Goal: Information Seeking & Learning: Compare options

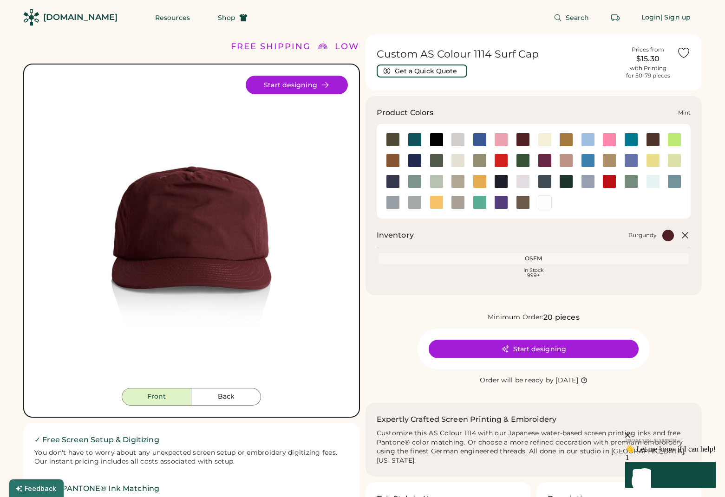
click at [435, 186] on div at bounding box center [436, 182] width 14 height 14
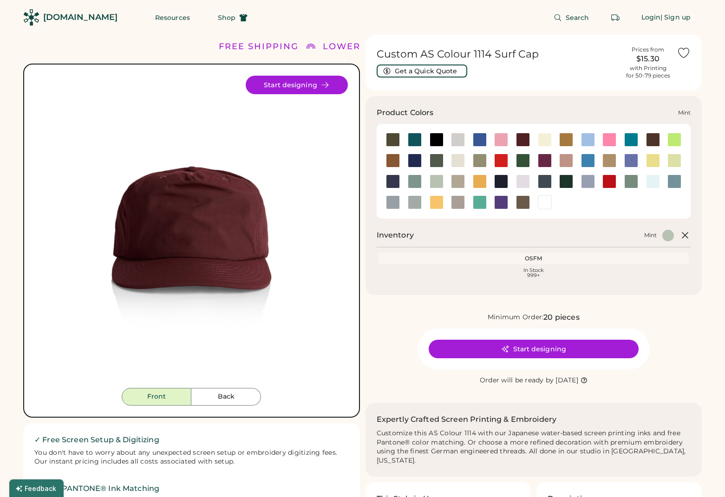
click at [437, 183] on div at bounding box center [436, 182] width 14 height 14
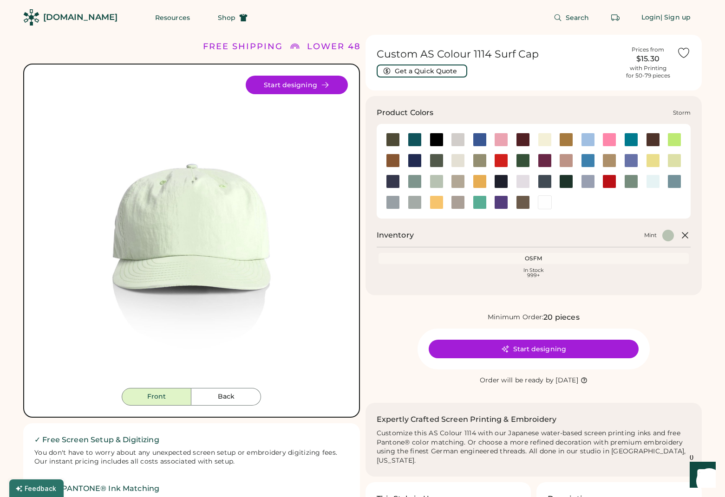
click at [414, 205] on div at bounding box center [415, 202] width 14 height 14
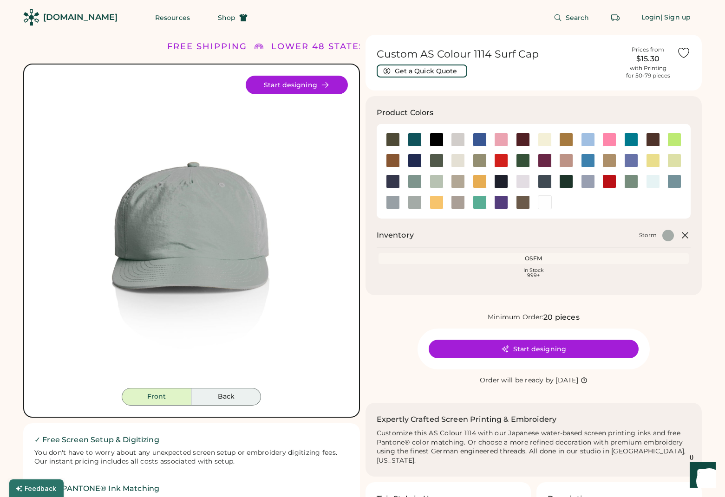
click at [240, 397] on button "Back" at bounding box center [226, 397] width 70 height 18
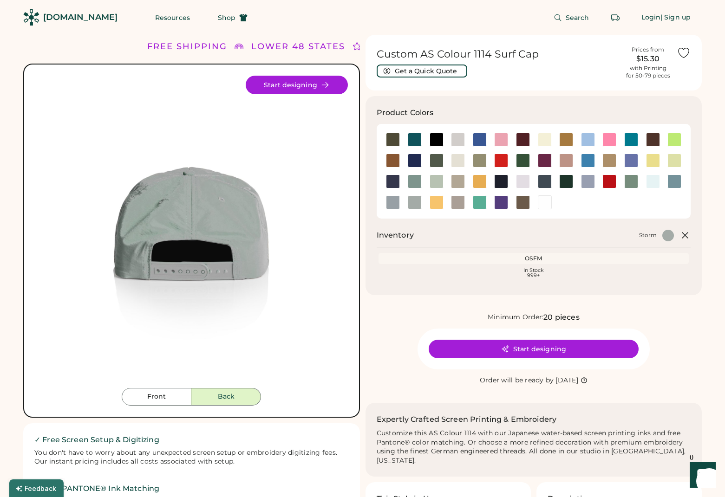
click at [223, 396] on button "Back" at bounding box center [226, 397] width 70 height 18
click at [215, 16] on button "Shop" at bounding box center [233, 17] width 52 height 19
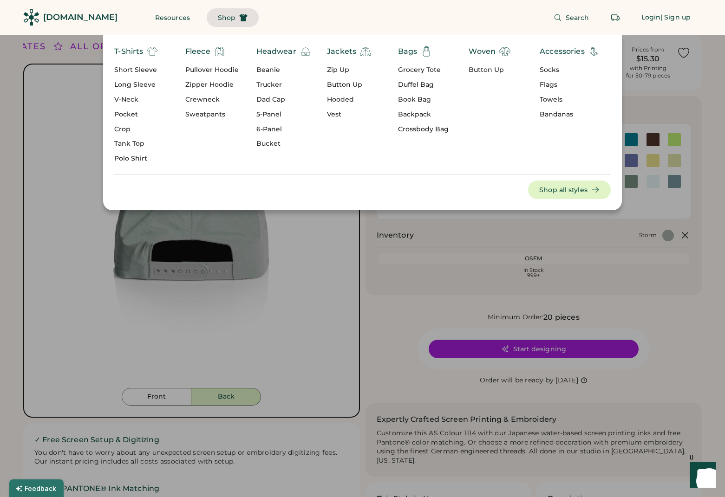
click at [554, 51] on div "Accessories" at bounding box center [561, 51] width 45 height 11
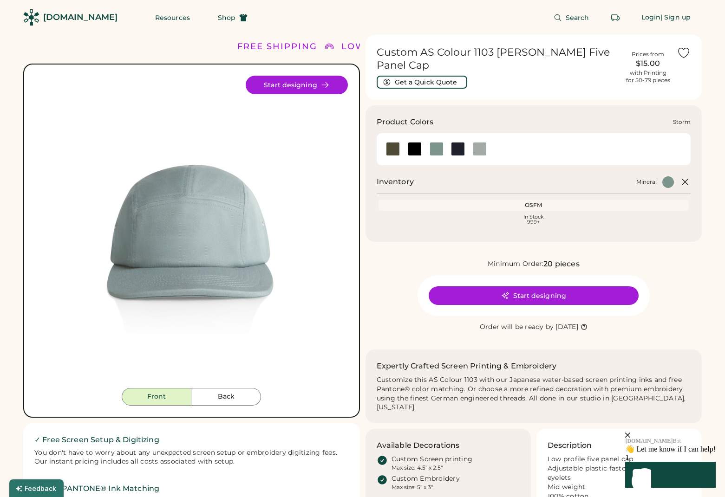
click at [483, 143] on div at bounding box center [480, 149] width 14 height 14
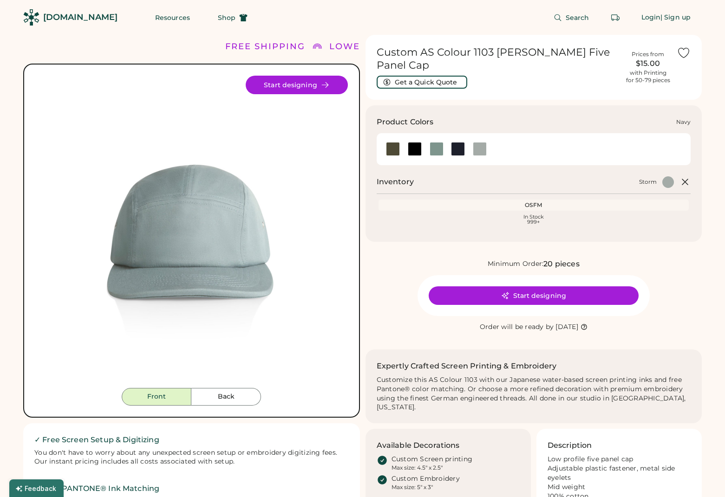
click at [460, 142] on div at bounding box center [458, 149] width 14 height 14
click at [438, 142] on div at bounding box center [436, 149] width 14 height 14
click at [417, 142] on div at bounding box center [415, 149] width 14 height 14
click at [393, 142] on div at bounding box center [393, 149] width 14 height 14
click at [415, 142] on div at bounding box center [415, 149] width 14 height 14
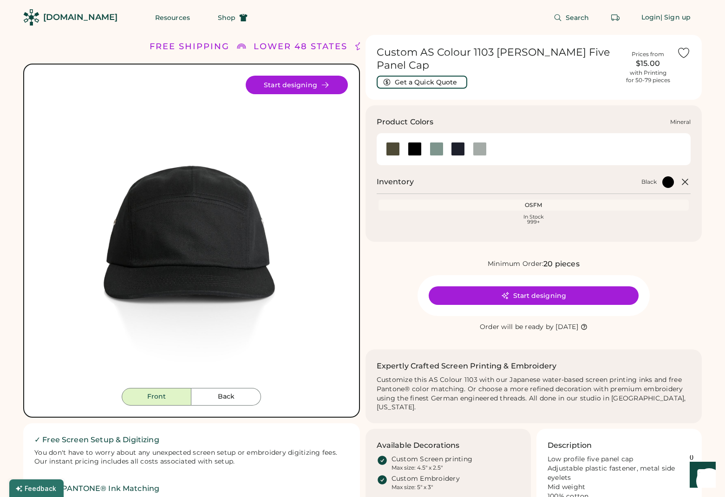
click at [436, 142] on div at bounding box center [436, 149] width 14 height 14
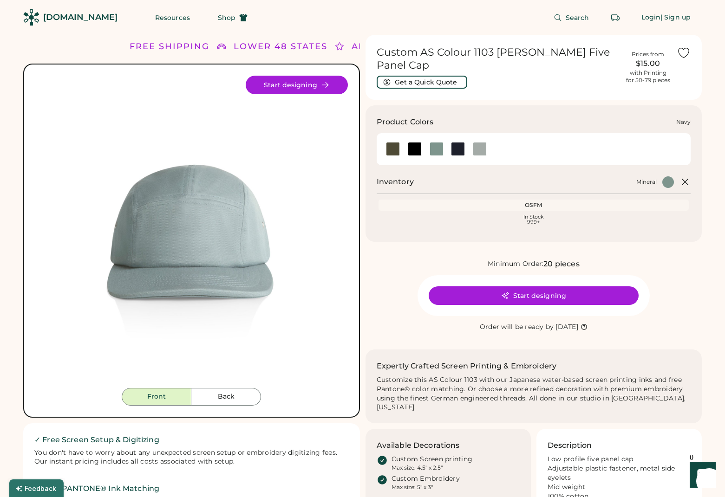
click at [462, 142] on div at bounding box center [458, 149] width 14 height 14
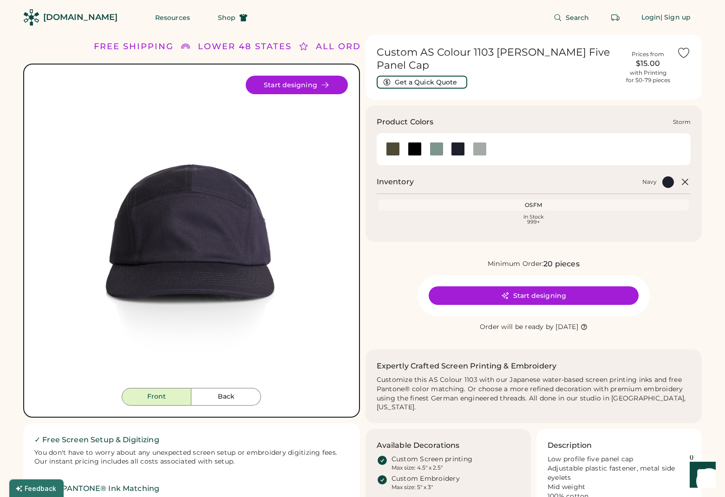
click at [476, 142] on div at bounding box center [480, 149] width 14 height 14
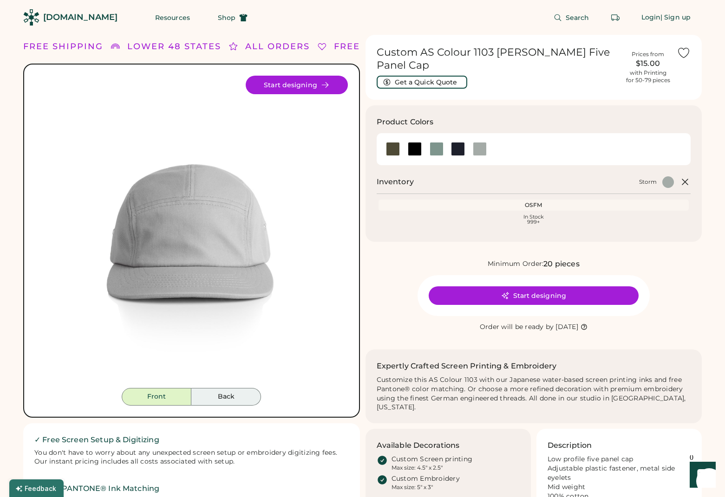
click at [223, 393] on button "Back" at bounding box center [226, 397] width 70 height 18
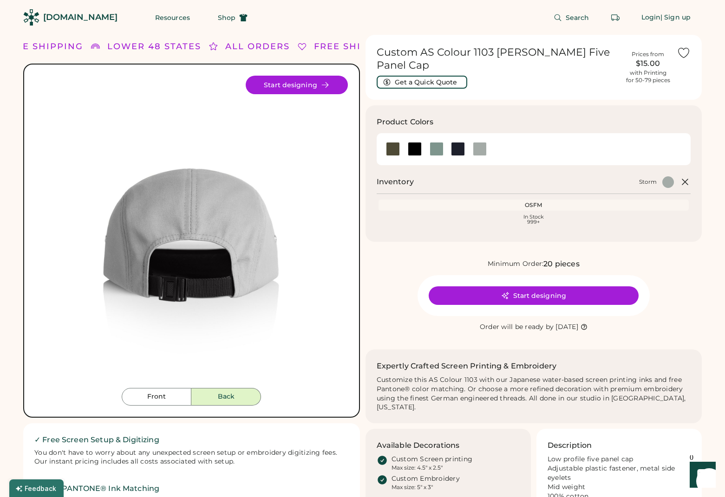
click at [209, 403] on button "Back" at bounding box center [226, 397] width 70 height 18
click at [168, 398] on button "Front" at bounding box center [157, 397] width 70 height 18
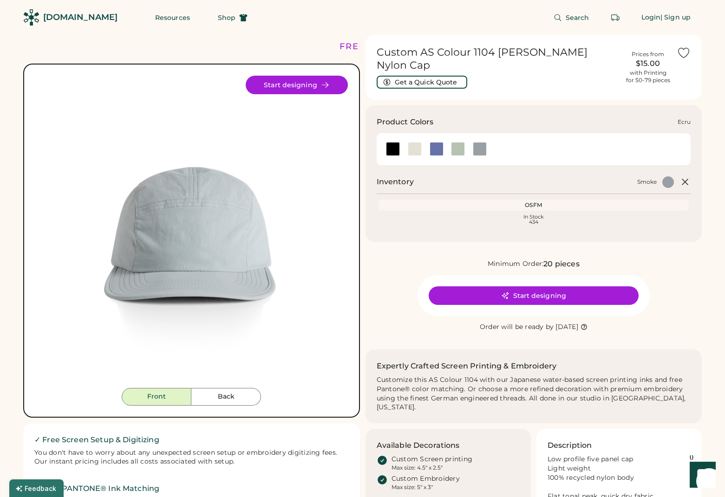
click at [410, 142] on div at bounding box center [415, 149] width 14 height 14
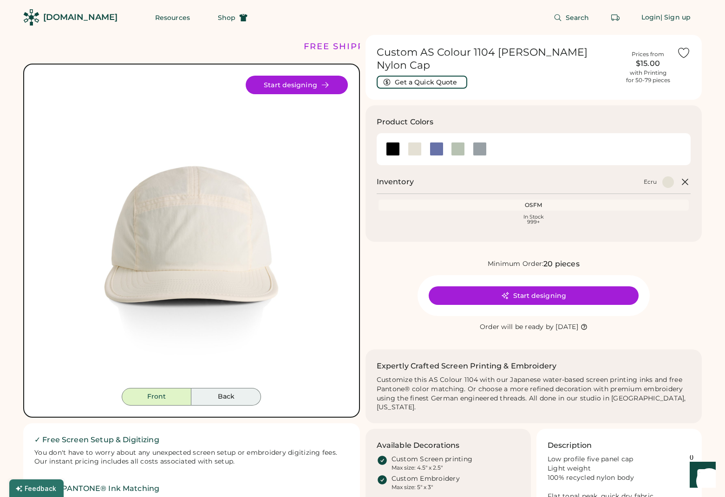
click at [217, 391] on button "Back" at bounding box center [226, 397] width 70 height 18
click at [154, 394] on button "Front" at bounding box center [157, 397] width 70 height 18
click at [469, 142] on div at bounding box center [479, 149] width 22 height 14
click at [483, 142] on div at bounding box center [480, 149] width 14 height 14
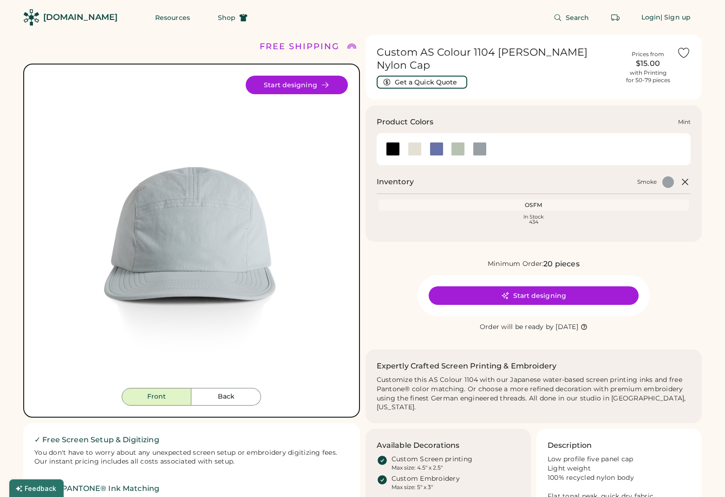
click at [456, 147] on div at bounding box center [458, 149] width 14 height 14
click at [436, 142] on div at bounding box center [436, 149] width 14 height 14
click at [425, 142] on div at bounding box center [436, 149] width 22 height 14
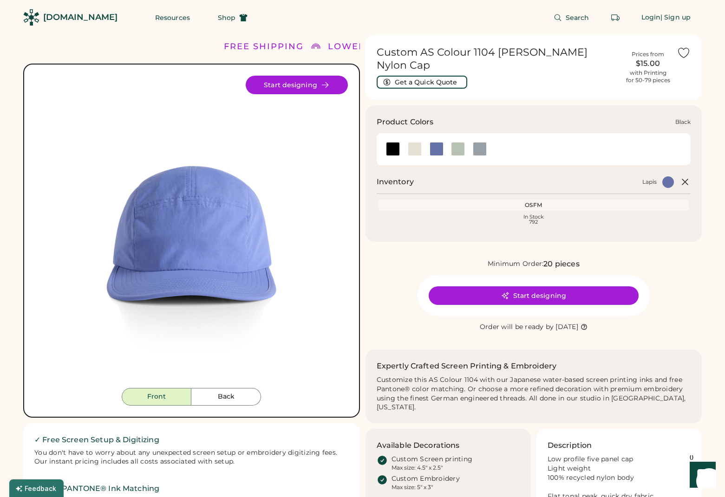
click at [390, 142] on div at bounding box center [393, 149] width 14 height 14
click at [425, 142] on div at bounding box center [436, 149] width 22 height 14
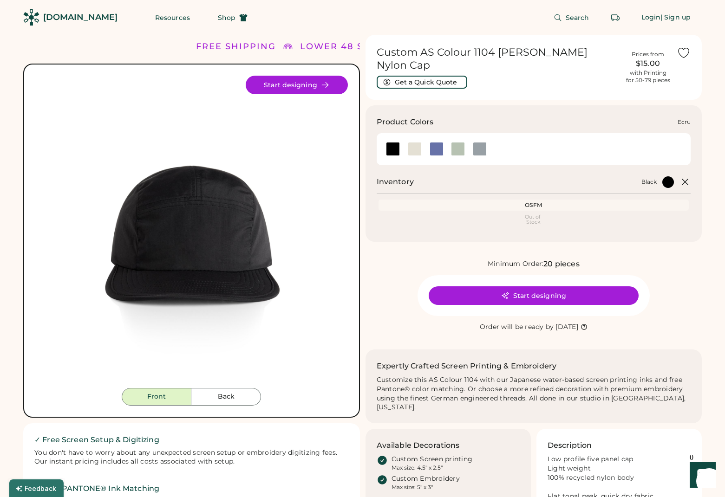
click at [398, 142] on div at bounding box center [393, 149] width 14 height 14
click at [435, 142] on div at bounding box center [436, 149] width 14 height 14
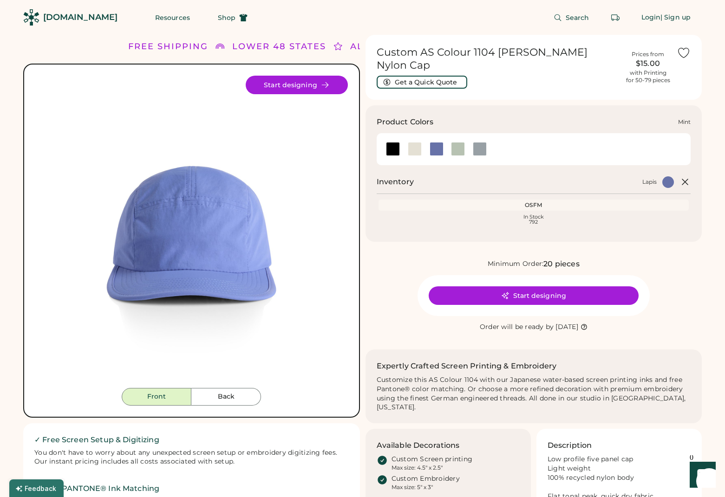
click at [460, 142] on div at bounding box center [458, 149] width 14 height 14
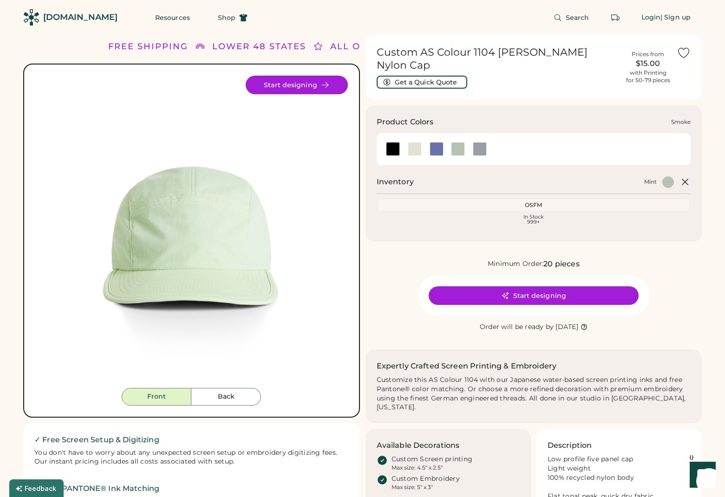
click at [477, 142] on div at bounding box center [480, 149] width 14 height 14
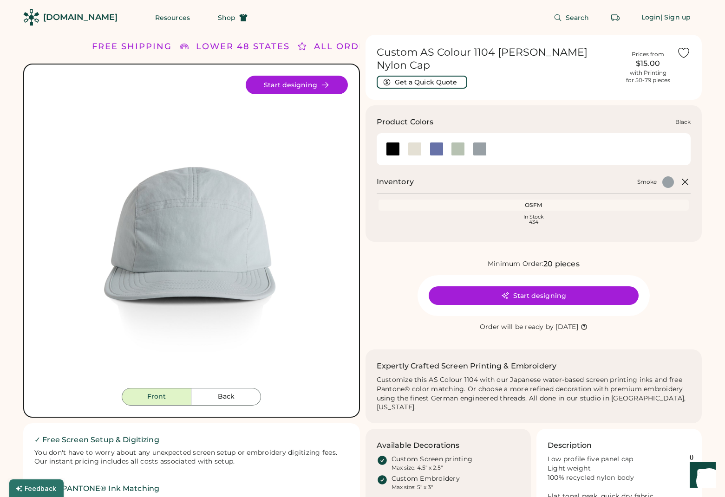
click at [395, 143] on div at bounding box center [393, 149] width 14 height 14
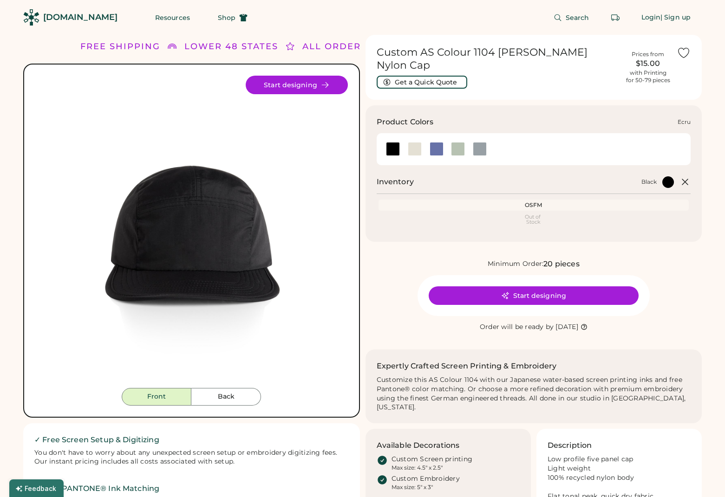
click at [424, 142] on div at bounding box center [414, 149] width 22 height 14
click at [480, 142] on div at bounding box center [480, 149] width 14 height 14
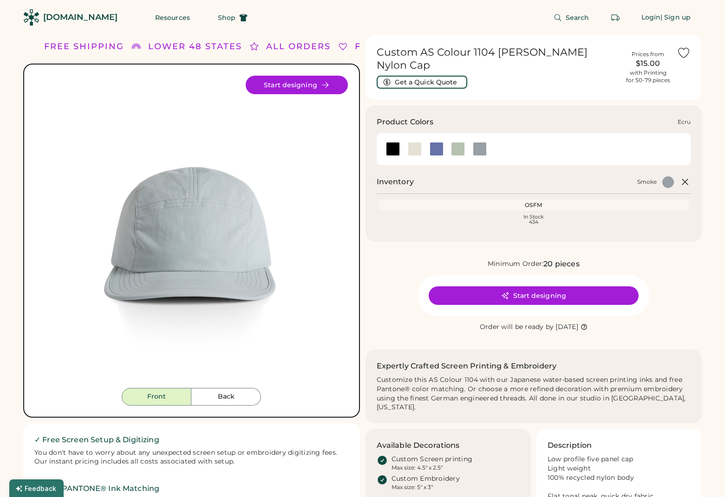
click at [414, 142] on div at bounding box center [415, 149] width 14 height 14
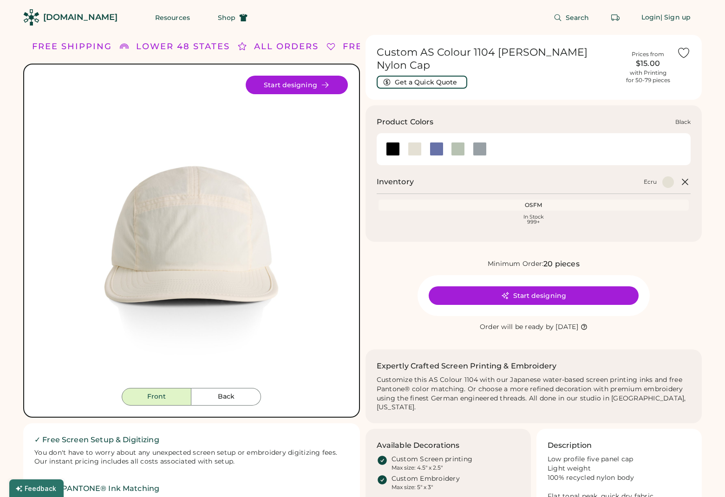
click at [397, 142] on div at bounding box center [393, 149] width 14 height 14
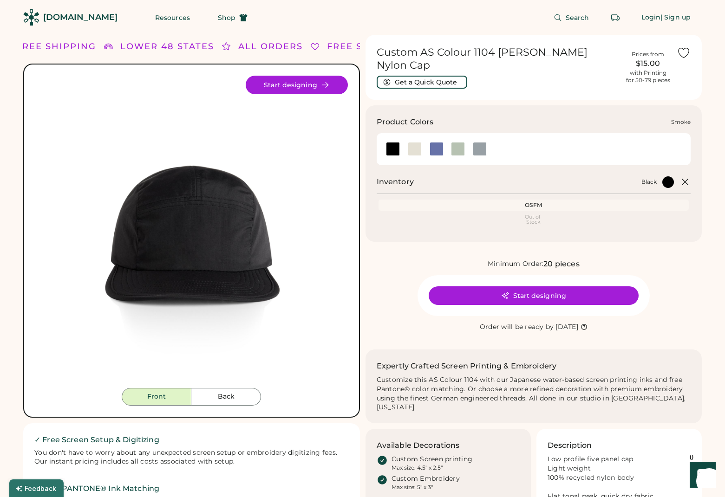
click at [478, 142] on div at bounding box center [480, 149] width 14 height 14
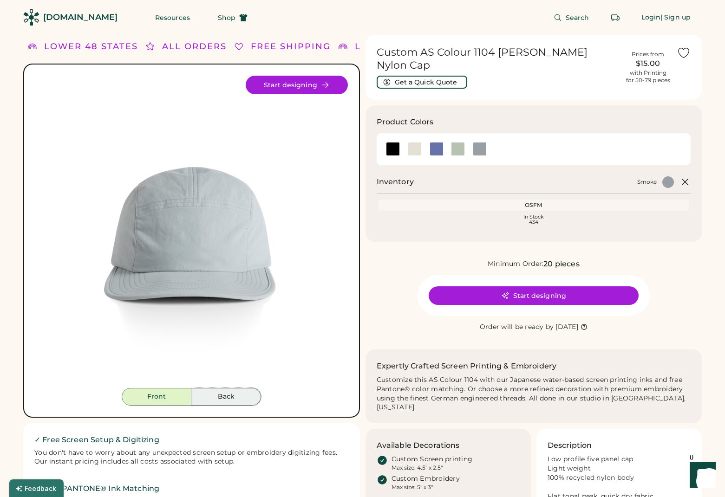
click at [221, 395] on button "Back" at bounding box center [226, 397] width 70 height 18
click at [219, 401] on button "Back" at bounding box center [226, 397] width 70 height 18
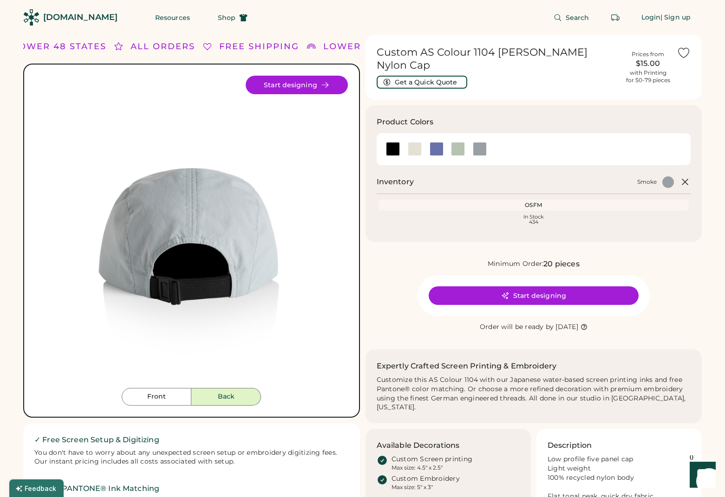
click at [214, 392] on button "Back" at bounding box center [226, 397] width 70 height 18
click at [158, 397] on button "Front" at bounding box center [157, 397] width 70 height 18
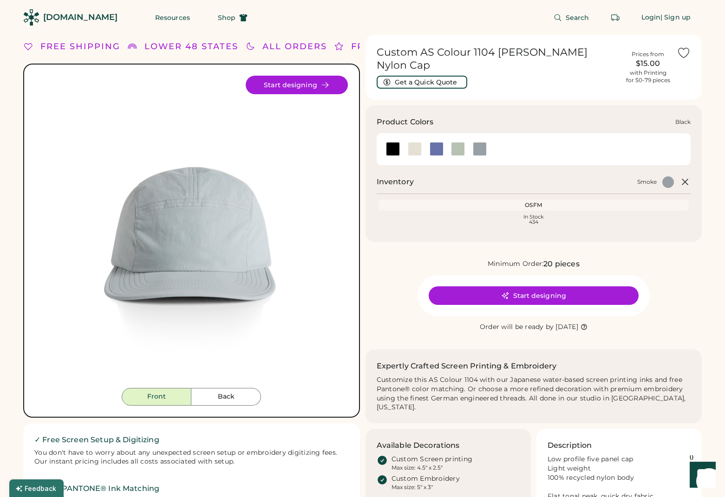
click at [402, 142] on div at bounding box center [393, 149] width 22 height 14
click at [392, 142] on div at bounding box center [393, 149] width 14 height 14
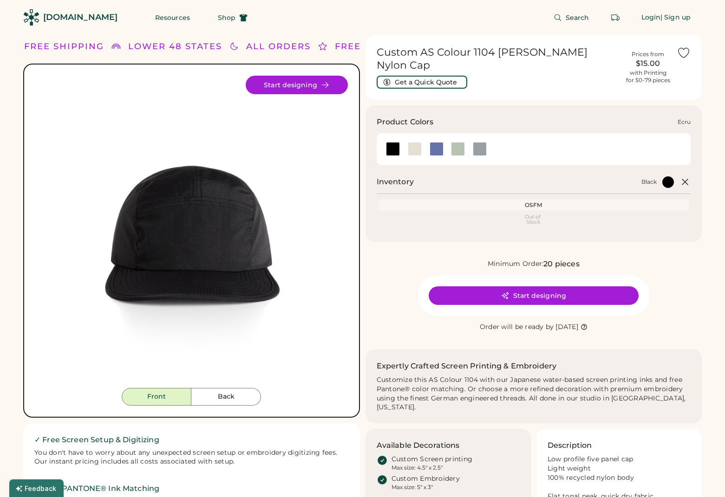
click at [417, 142] on div at bounding box center [415, 149] width 14 height 14
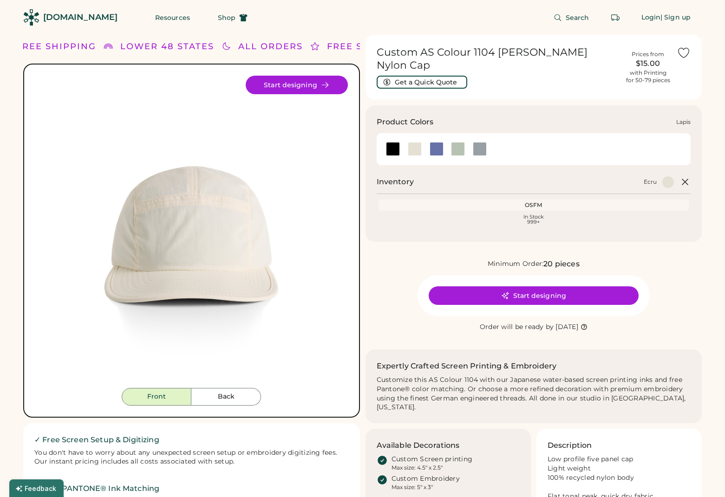
click at [434, 142] on div at bounding box center [436, 149] width 14 height 14
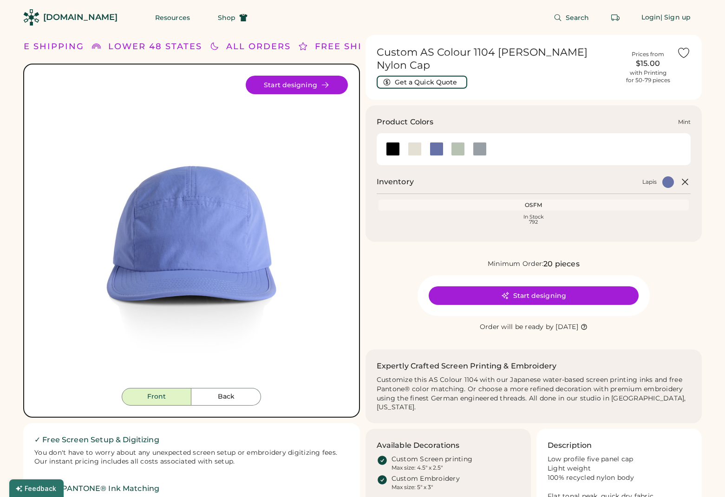
click at [452, 142] on div at bounding box center [458, 149] width 14 height 14
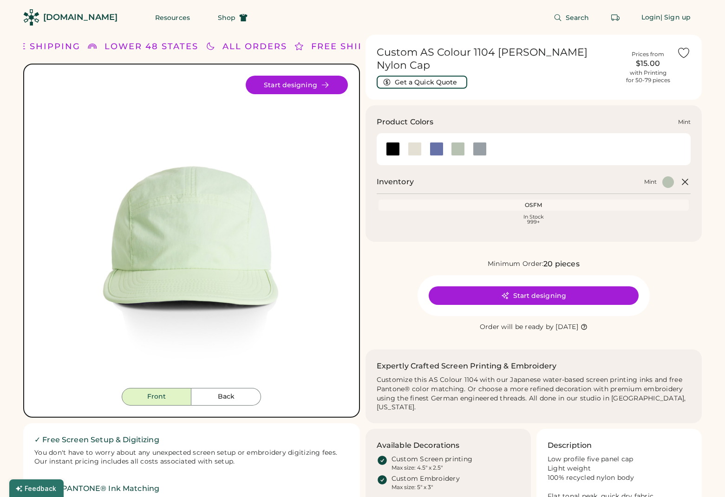
click at [452, 142] on div at bounding box center [458, 149] width 14 height 14
click at [432, 142] on div at bounding box center [436, 149] width 14 height 14
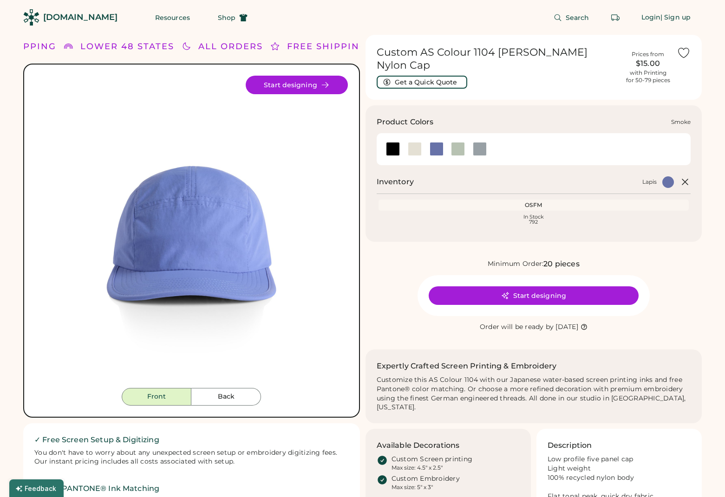
click at [480, 142] on div at bounding box center [480, 149] width 14 height 14
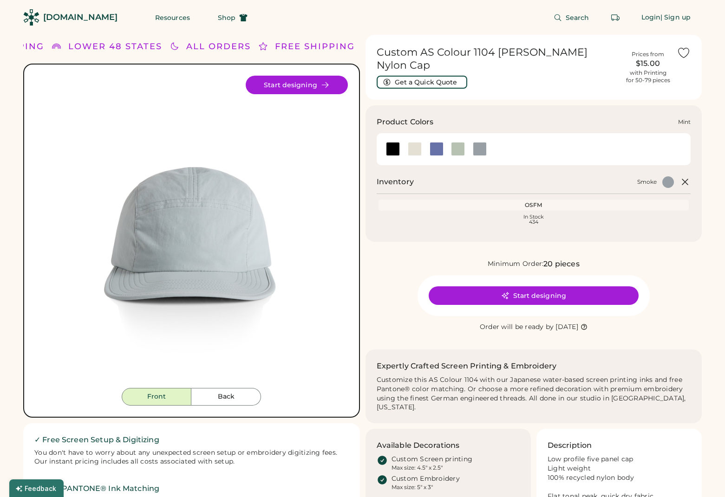
click at [462, 142] on div at bounding box center [458, 149] width 14 height 14
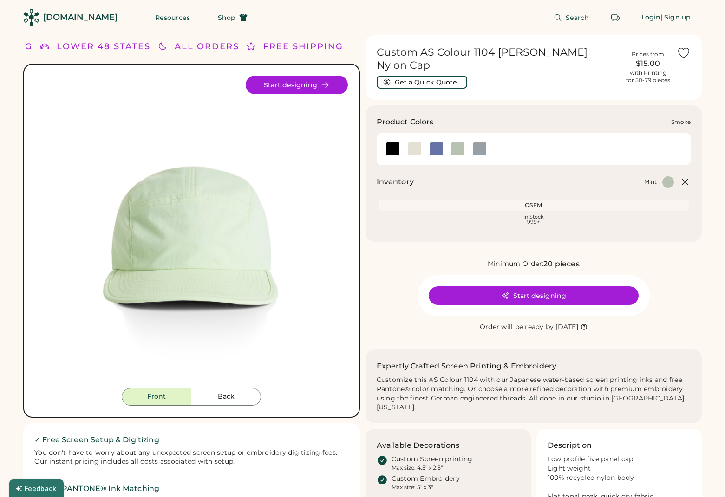
click at [473, 142] on div at bounding box center [480, 149] width 14 height 14
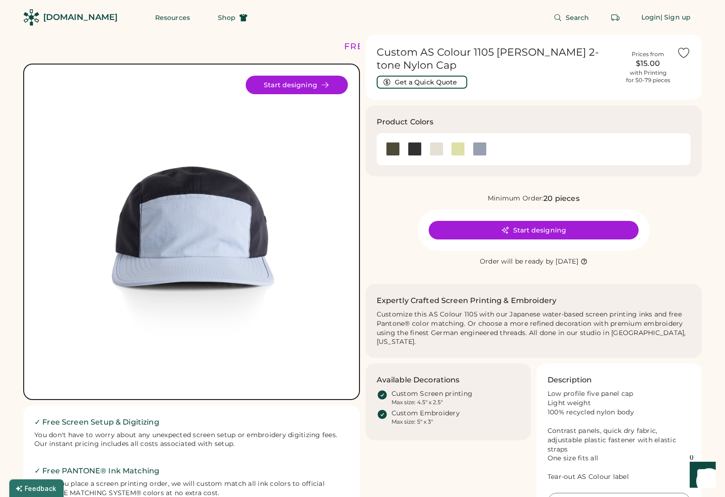
scroll to position [2, 0]
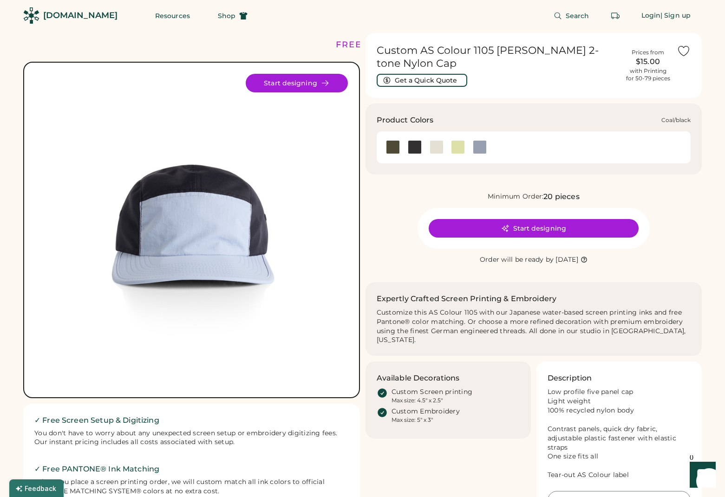
click at [406, 140] on div at bounding box center [414, 147] width 22 height 14
click at [411, 140] on div at bounding box center [415, 147] width 14 height 14
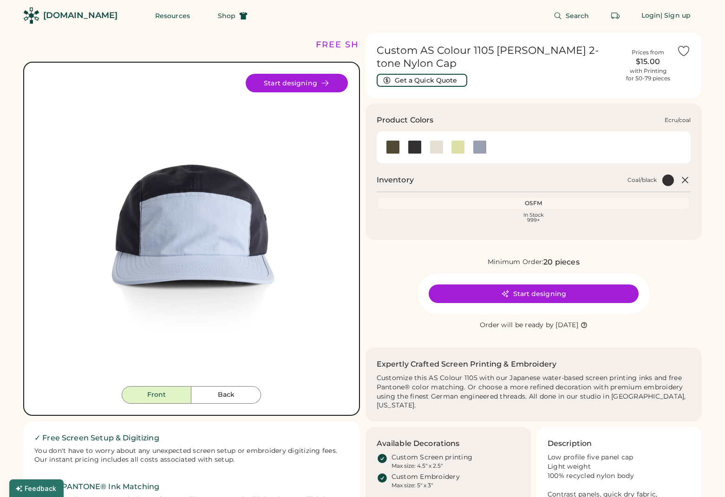
click at [436, 140] on div at bounding box center [436, 147] width 14 height 14
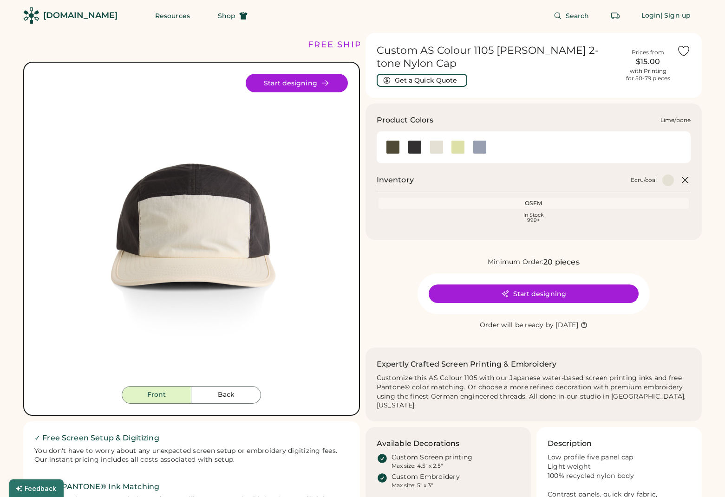
click at [456, 140] on div at bounding box center [458, 147] width 14 height 14
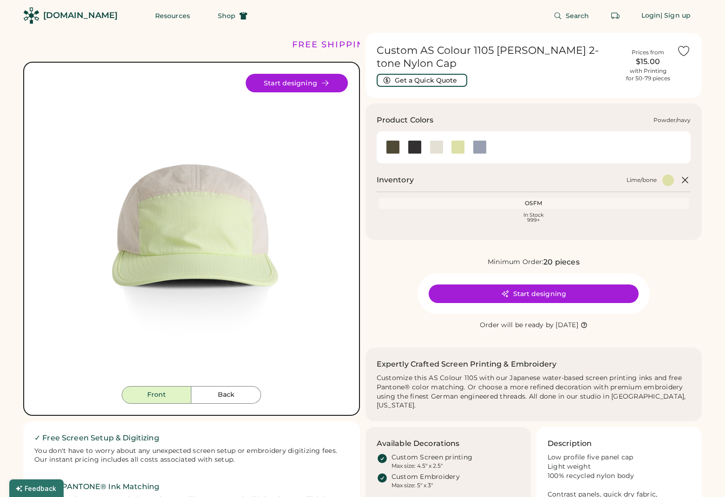
click at [481, 141] on div at bounding box center [480, 147] width 14 height 14
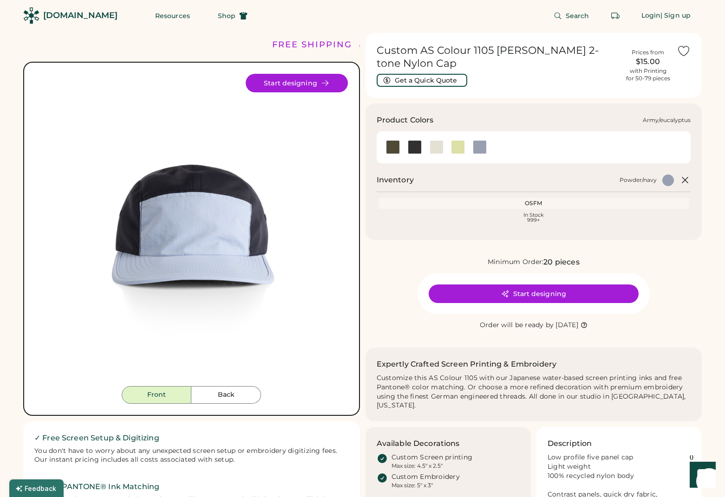
click at [392, 140] on div at bounding box center [393, 147] width 14 height 14
click at [410, 140] on div at bounding box center [415, 147] width 14 height 14
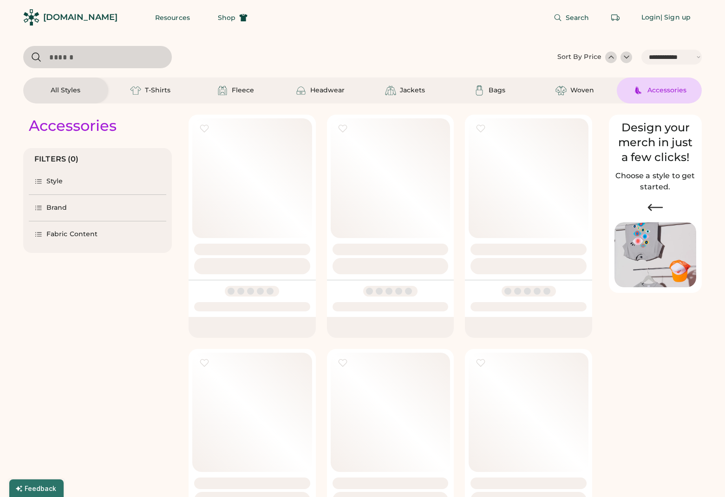
select select "*****"
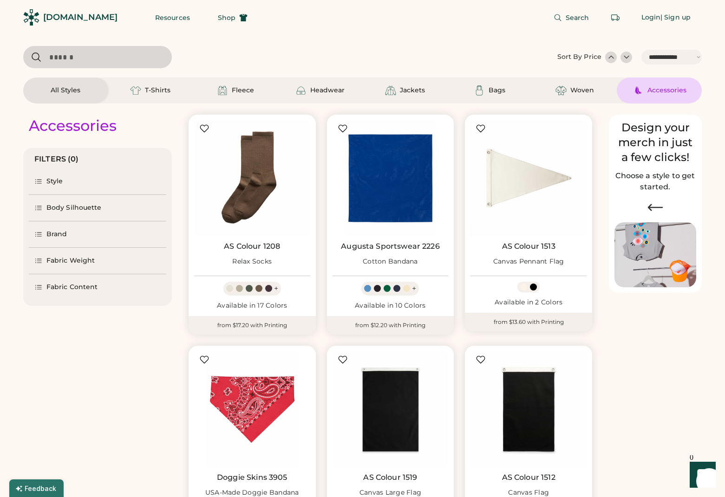
scroll to position [95, 0]
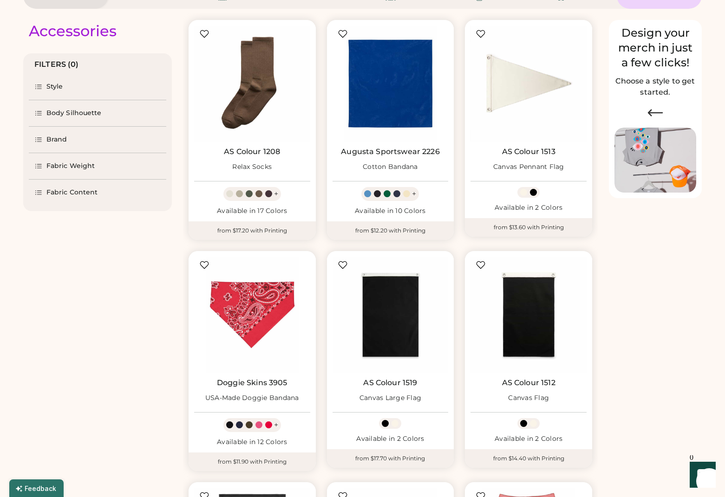
select select "*****"
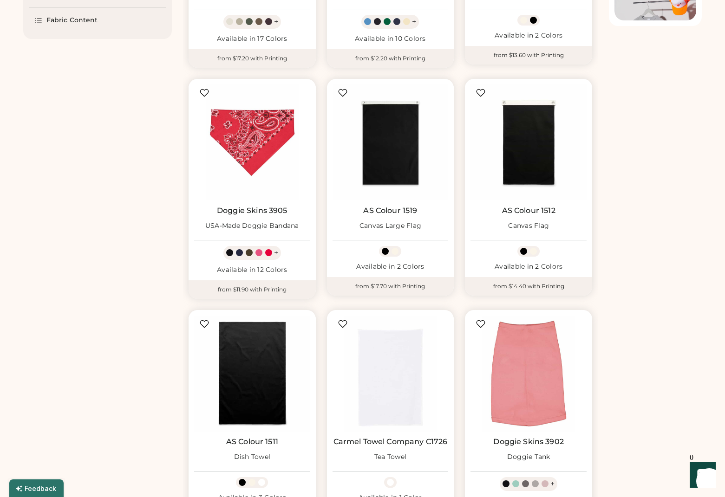
scroll to position [0, 0]
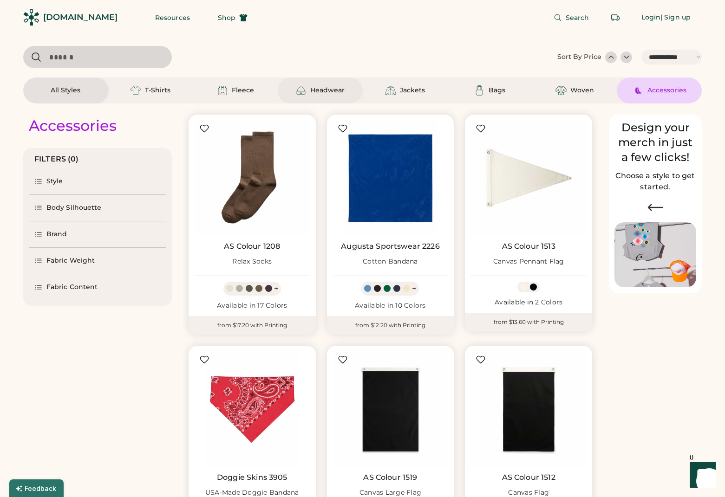
click at [343, 95] on div "Headwear" at bounding box center [327, 90] width 34 height 9
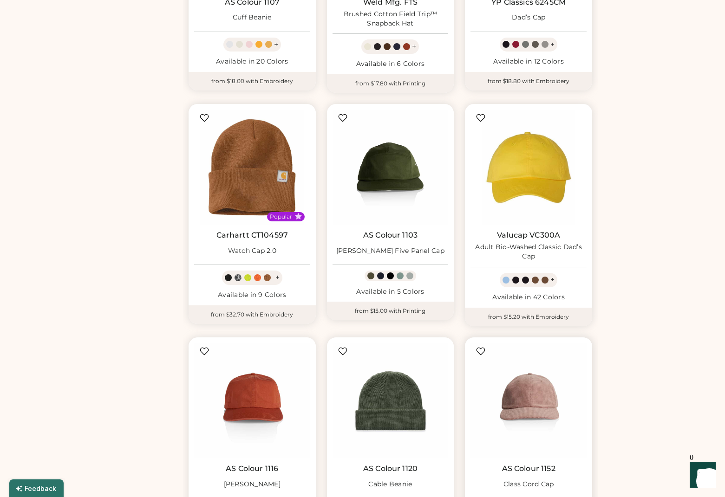
scroll to position [657, 0]
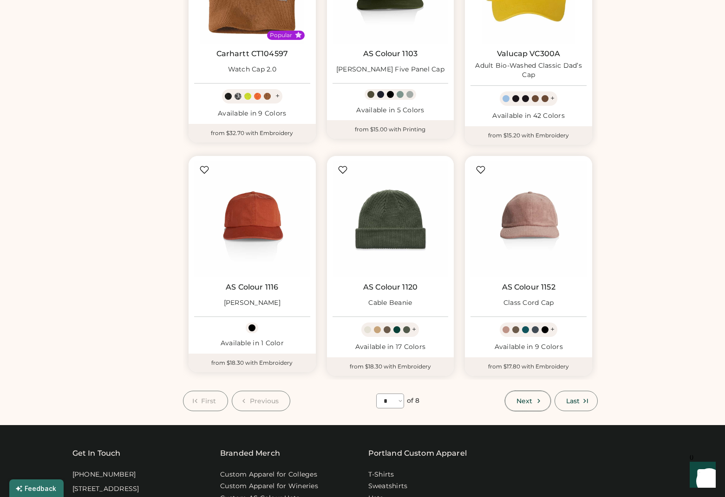
click at [540, 403] on icon at bounding box center [538, 401] width 8 height 8
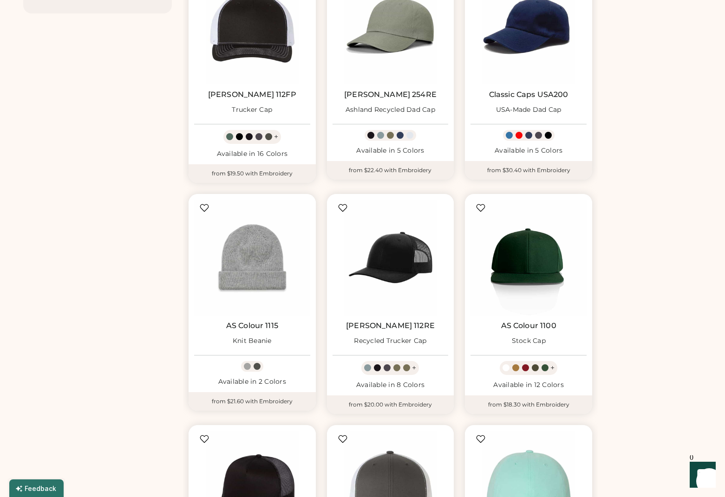
scroll to position [443, 0]
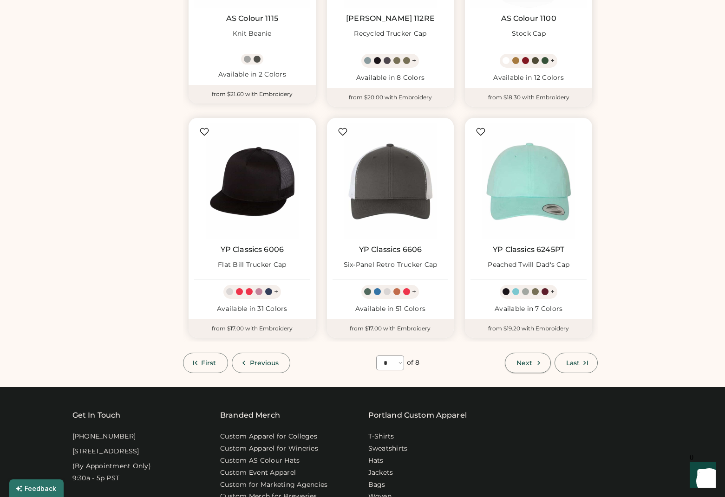
click at [523, 363] on span "Next" at bounding box center [524, 363] width 16 height 6
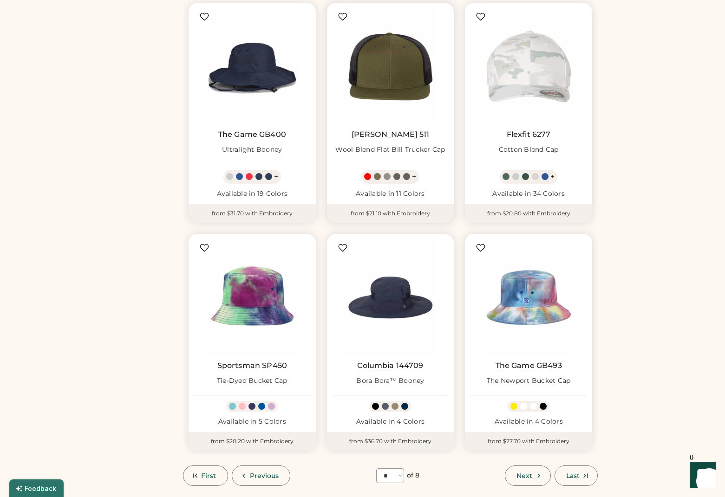
scroll to position [738, 0]
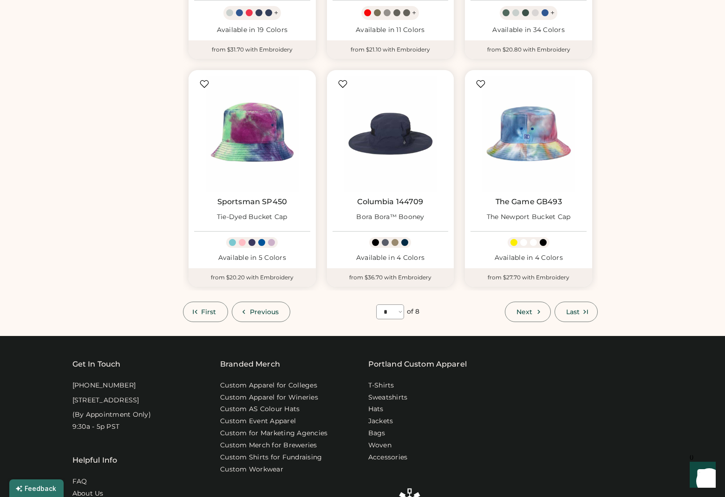
click at [522, 309] on span "Next" at bounding box center [524, 312] width 16 height 6
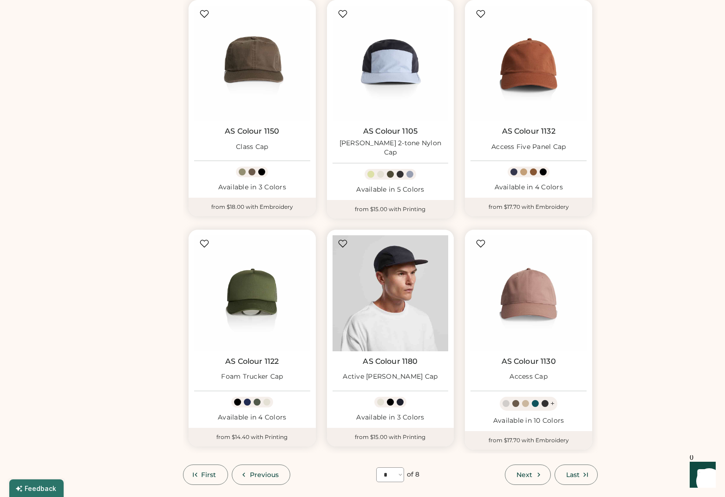
scroll to position [642, 0]
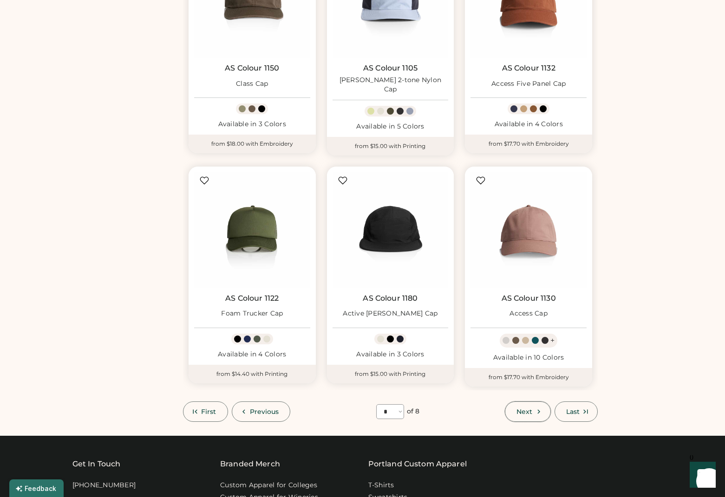
click at [544, 413] on button "Next" at bounding box center [527, 411] width 45 height 20
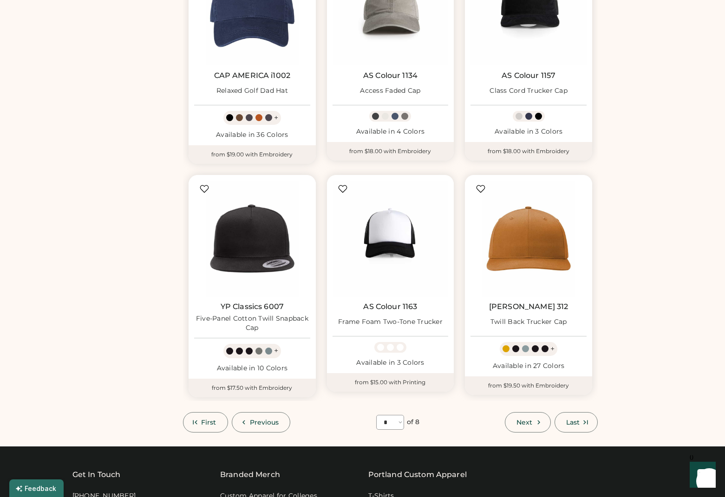
scroll to position [635, 0]
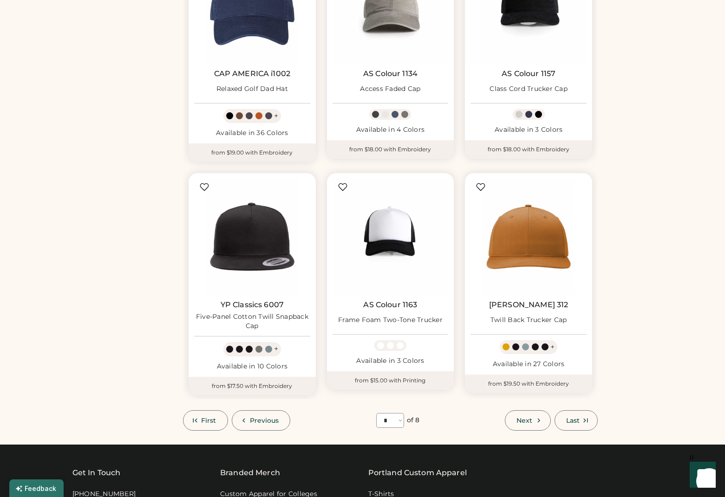
click at [519, 421] on span "Next" at bounding box center [524, 420] width 16 height 6
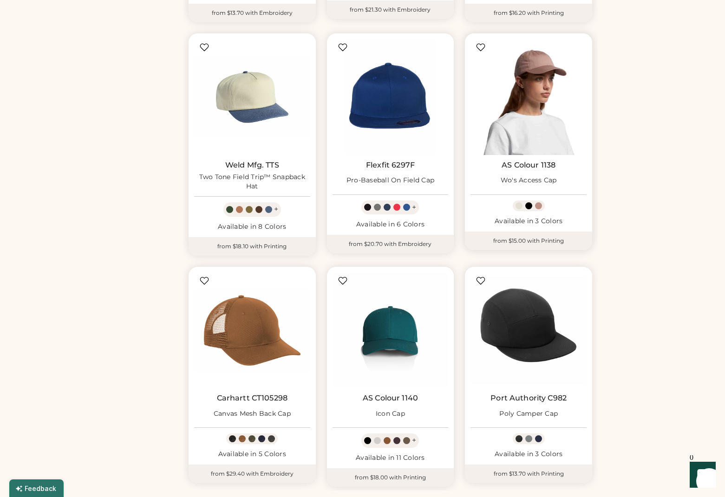
scroll to position [668, 0]
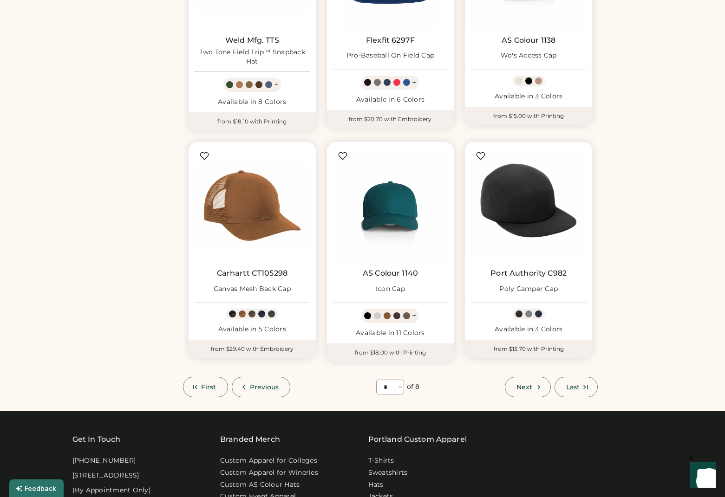
click at [533, 379] on button "Next" at bounding box center [527, 387] width 45 height 20
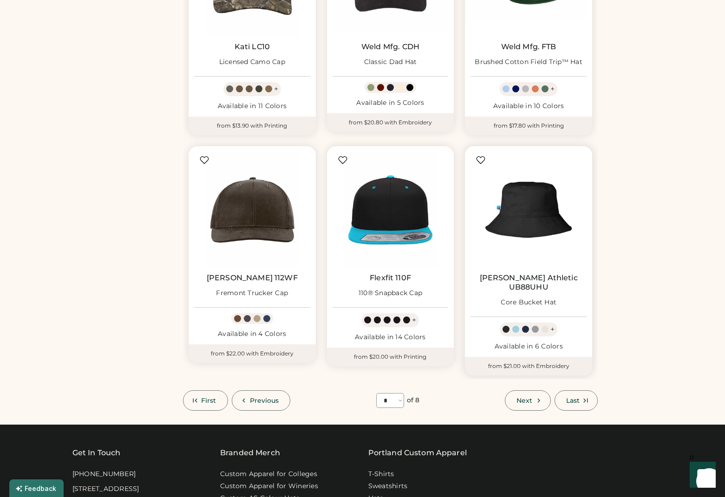
scroll to position [724, 0]
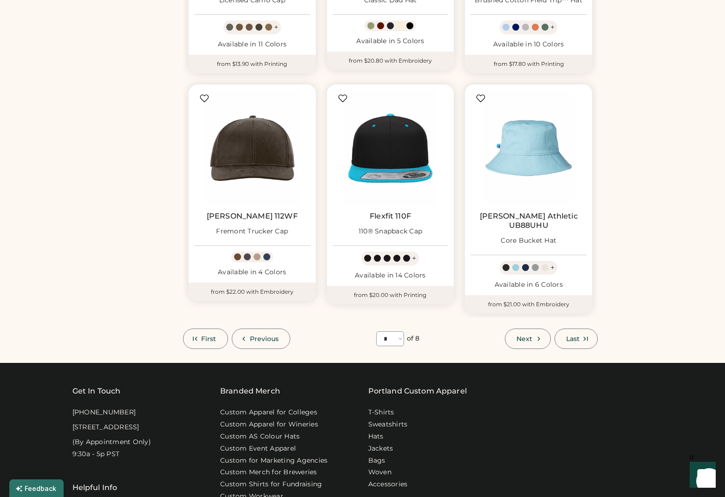
click at [519, 336] on span "Next" at bounding box center [524, 339] width 16 height 6
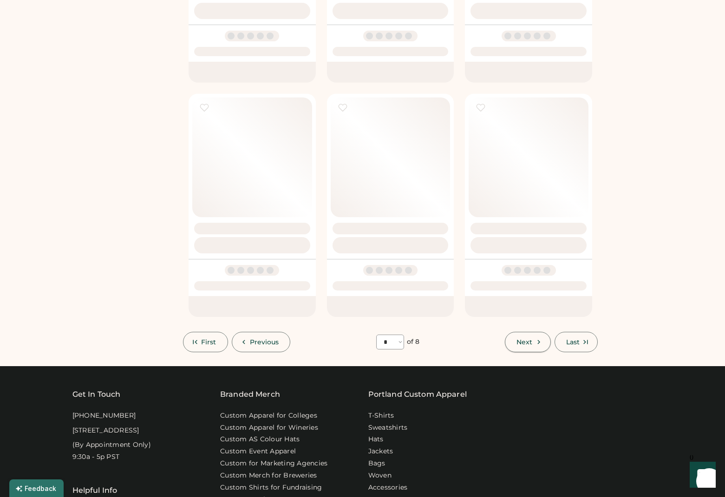
select select "*"
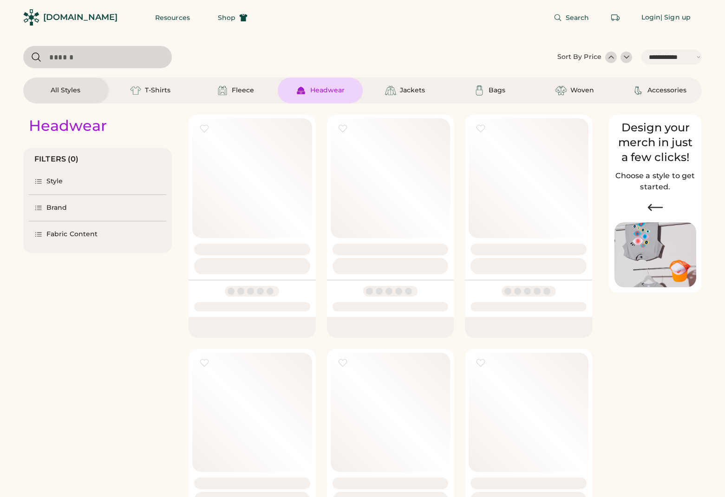
select select "*****"
select select "*"
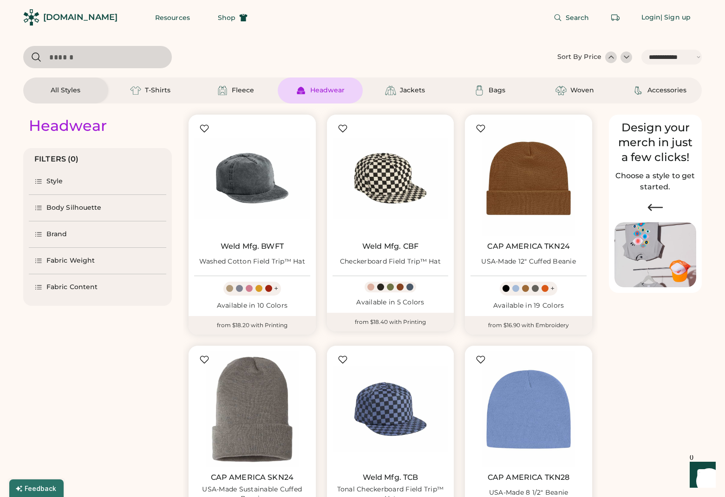
scroll to position [402, 0]
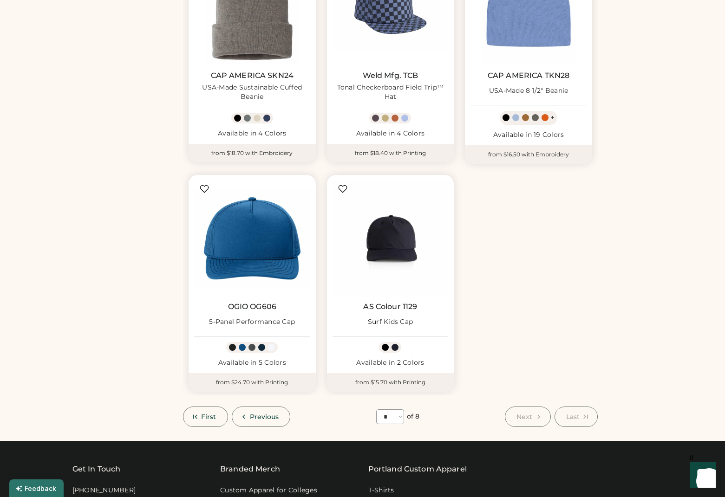
select select "*****"
select select "*"
click at [210, 417] on span "First" at bounding box center [208, 417] width 15 height 6
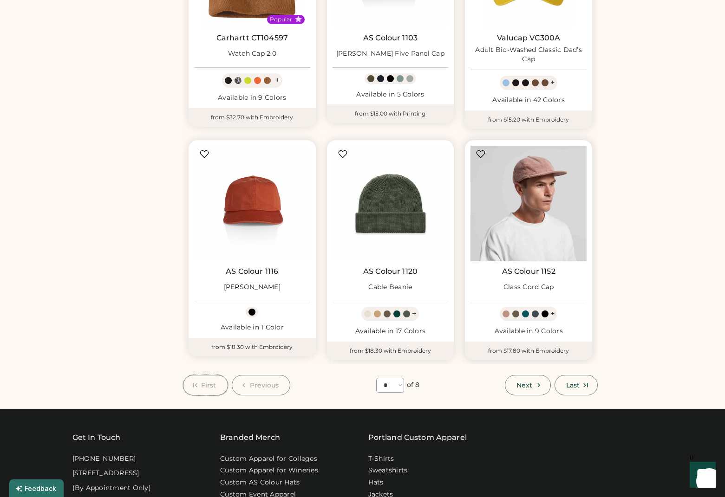
scroll to position [749, 0]
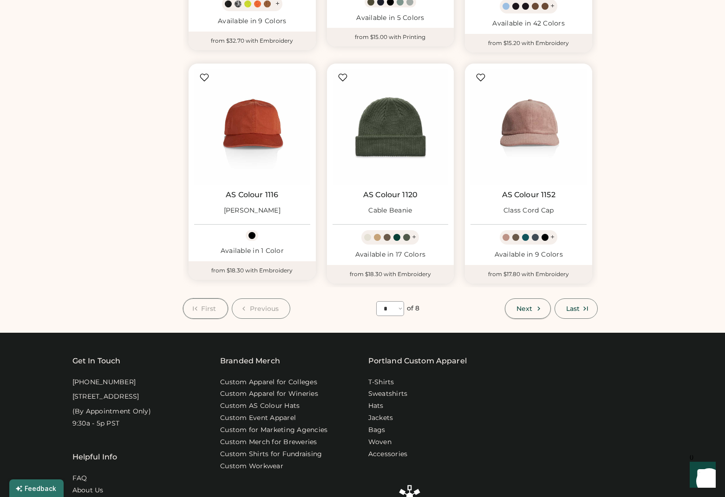
click at [515, 301] on button "Next" at bounding box center [527, 308] width 45 height 20
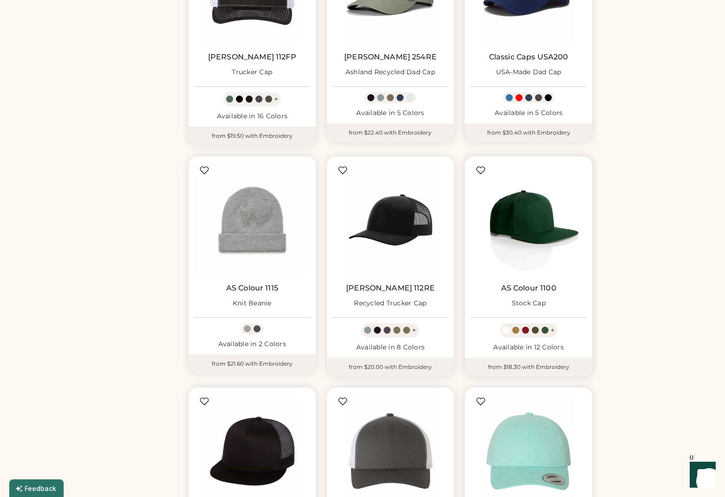
scroll to position [637, 0]
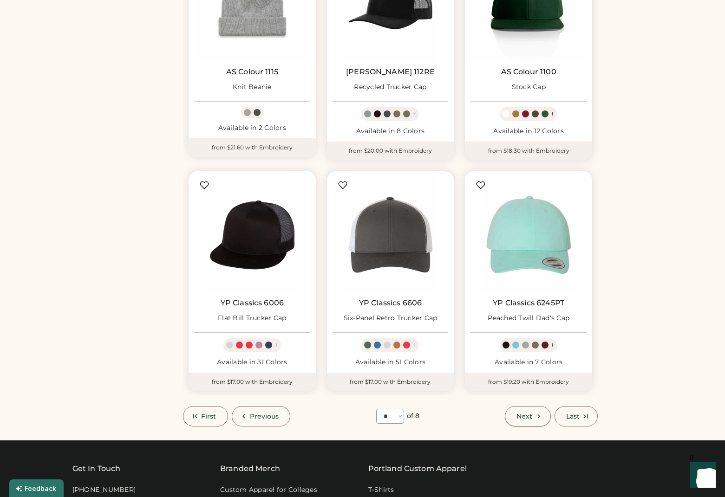
click at [526, 414] on span "Next" at bounding box center [524, 416] width 16 height 6
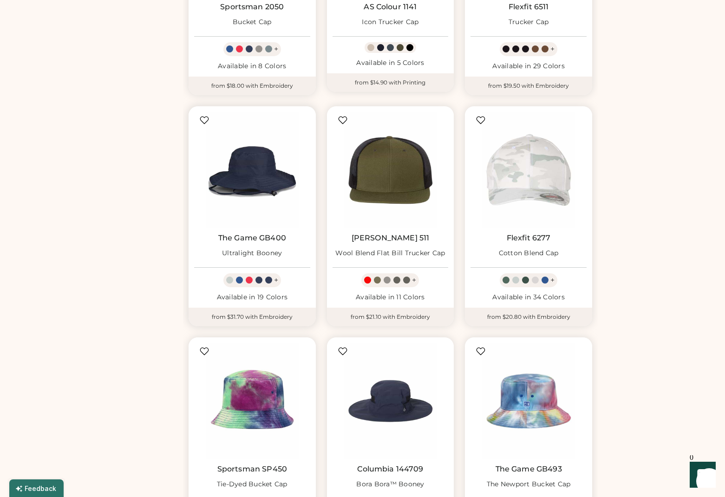
scroll to position [589, 0]
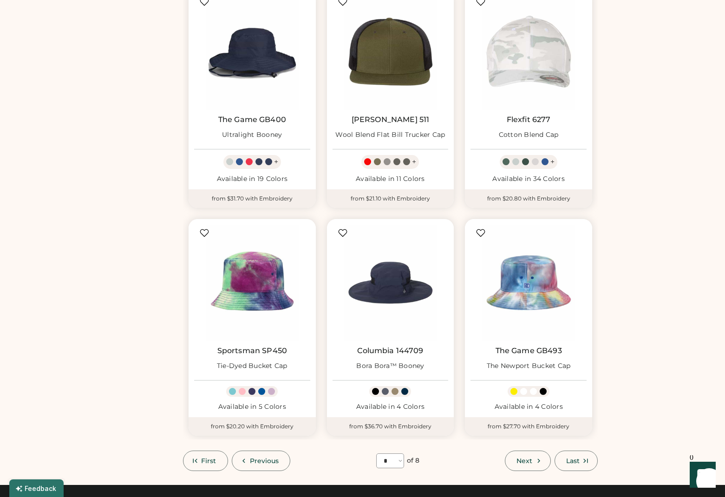
click at [516, 465] on button "Next" at bounding box center [527, 461] width 45 height 20
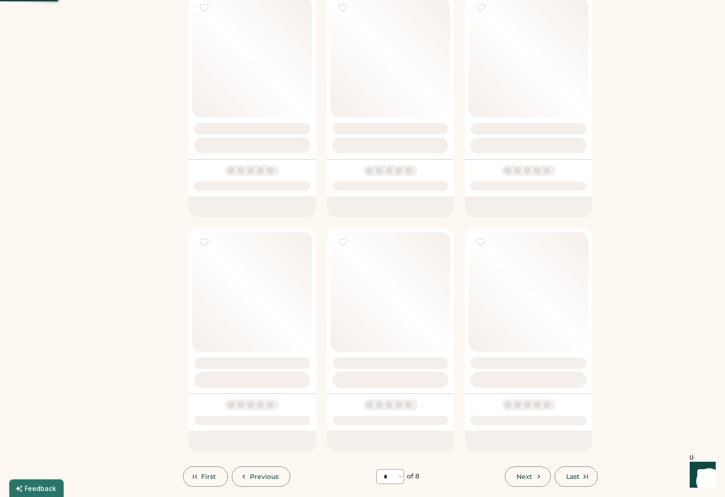
select select "*"
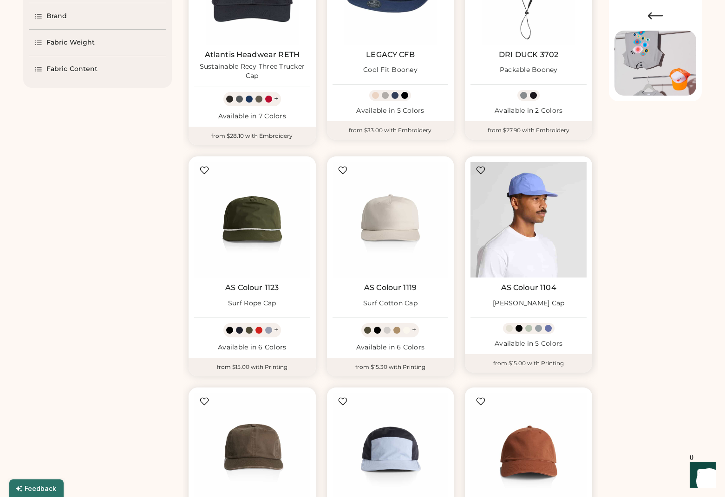
scroll to position [318, 0]
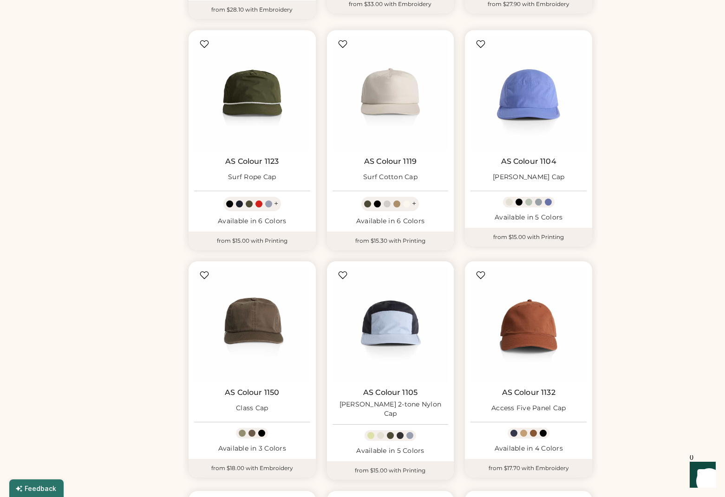
click at [394, 394] on link "AS Colour 1105" at bounding box center [390, 392] width 54 height 9
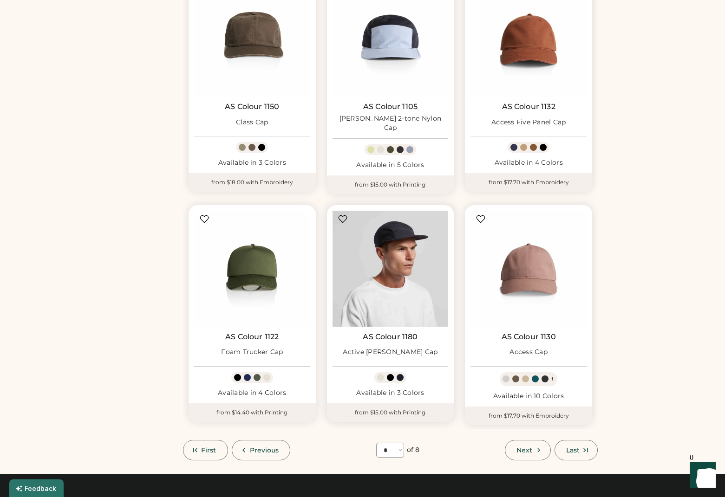
scroll to position [604, 0]
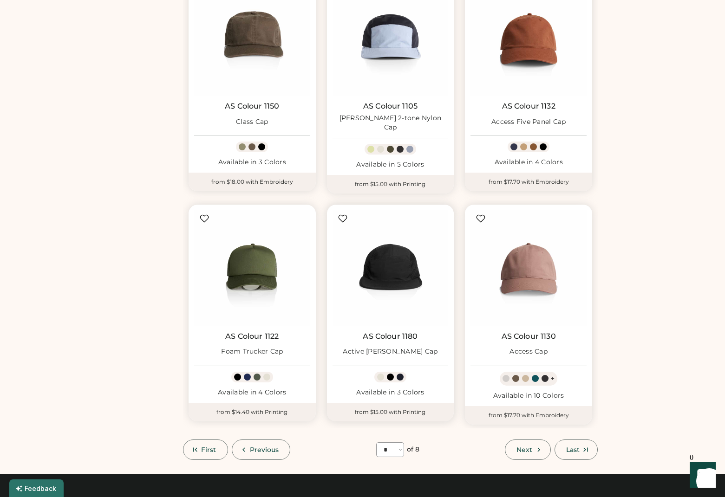
click at [402, 333] on link "AS Colour 1180" at bounding box center [390, 336] width 55 height 9
click at [523, 440] on button "Next" at bounding box center [527, 450] width 45 height 20
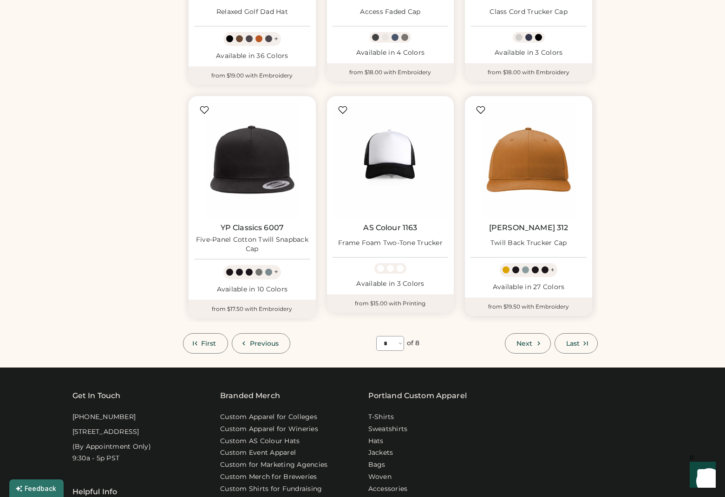
scroll to position [712, 0]
click at [245, 347] on icon at bounding box center [244, 344] width 8 height 8
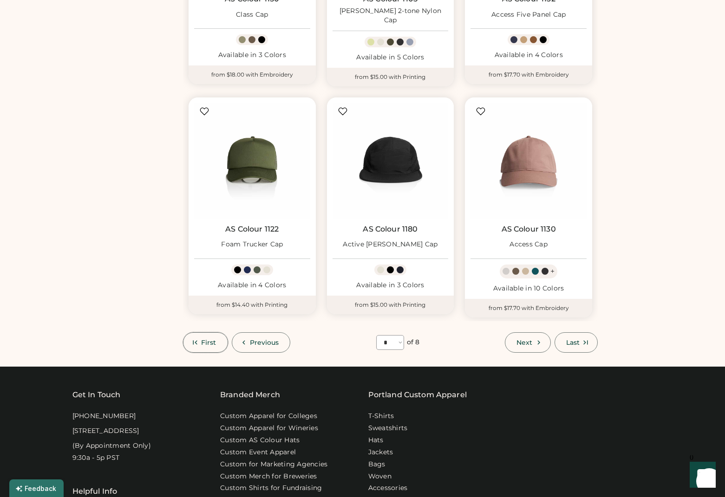
click at [199, 333] on button "First" at bounding box center [205, 342] width 45 height 20
select select "*"
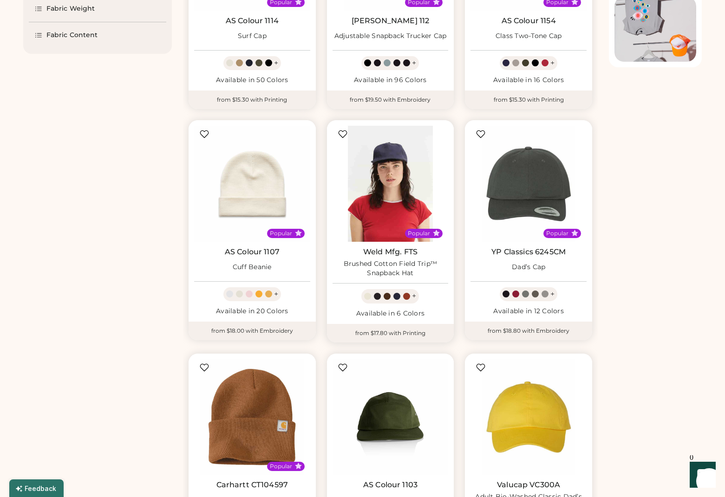
scroll to position [181, 0]
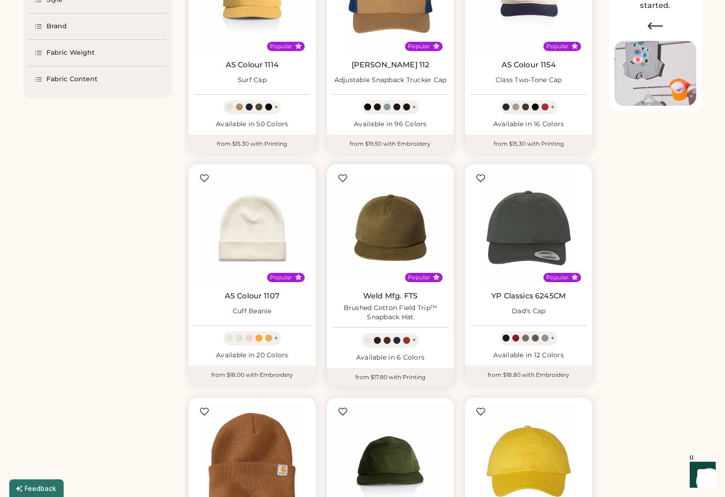
click at [403, 297] on link "Weld Mfg. FTS" at bounding box center [390, 295] width 54 height 9
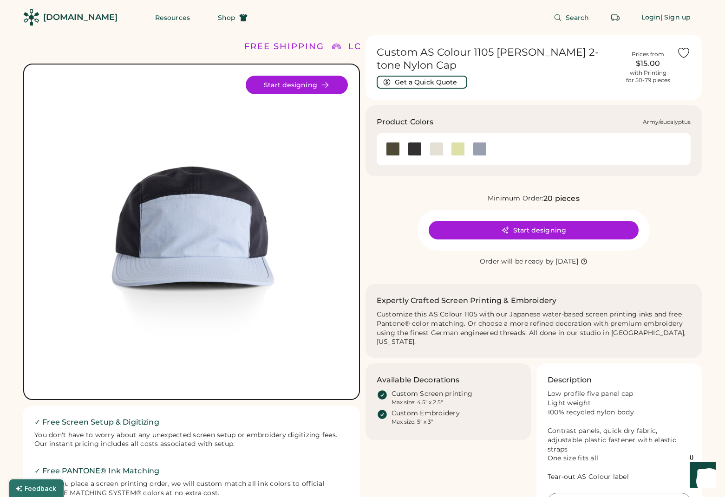
click at [399, 142] on div at bounding box center [393, 149] width 14 height 14
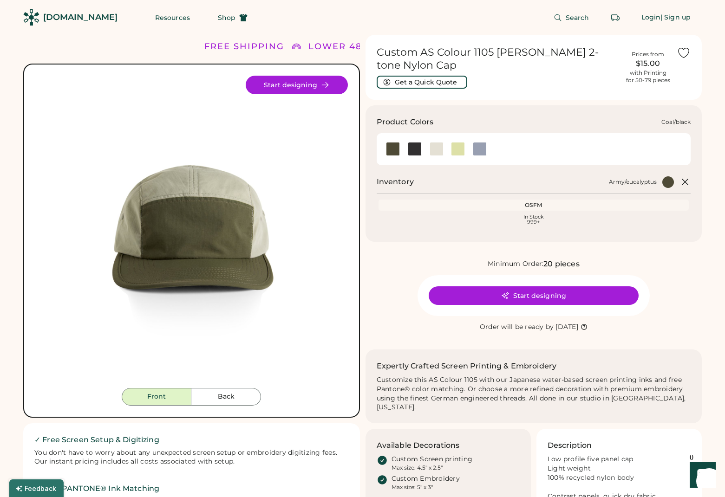
click at [416, 142] on div at bounding box center [415, 149] width 14 height 14
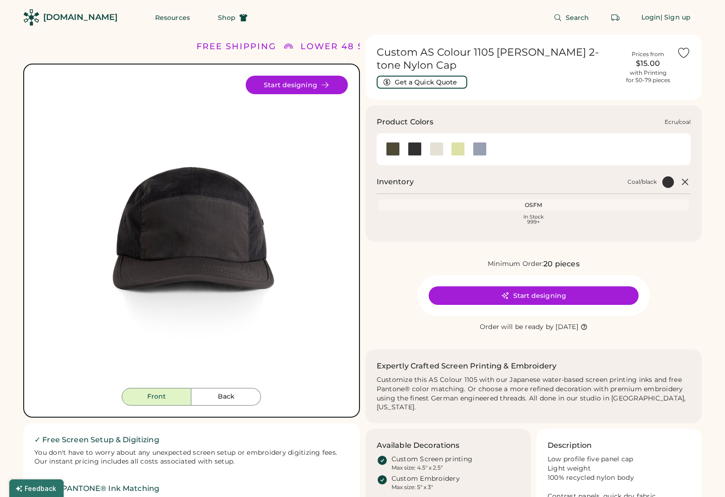
click at [438, 142] on div at bounding box center [436, 149] width 14 height 14
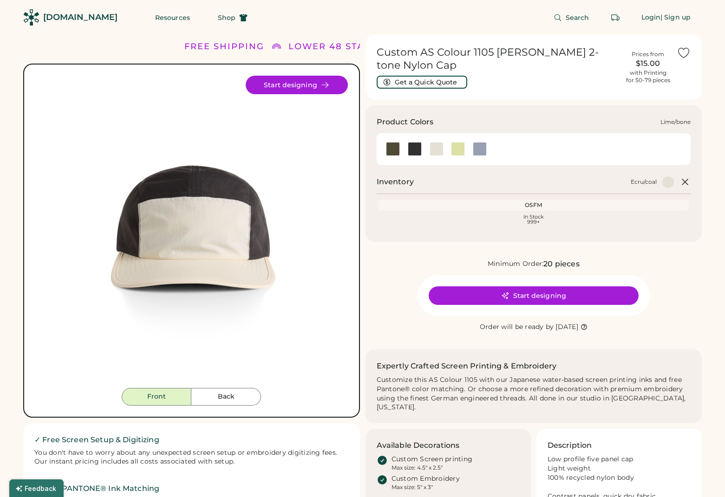
click at [453, 142] on div at bounding box center [458, 149] width 14 height 14
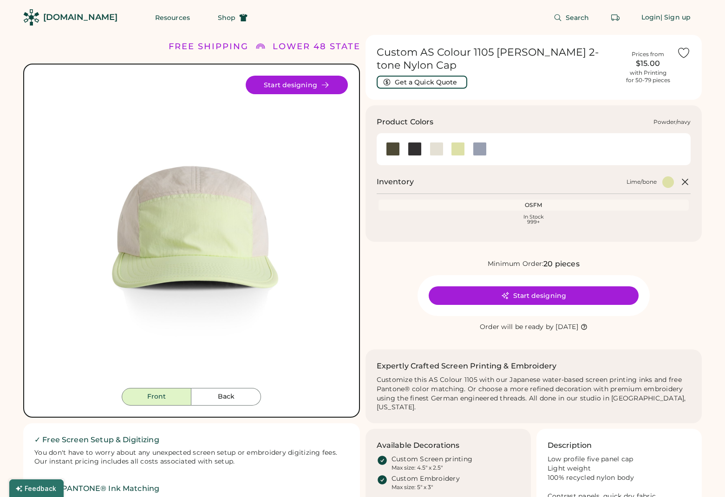
click at [478, 142] on div at bounding box center [480, 149] width 14 height 14
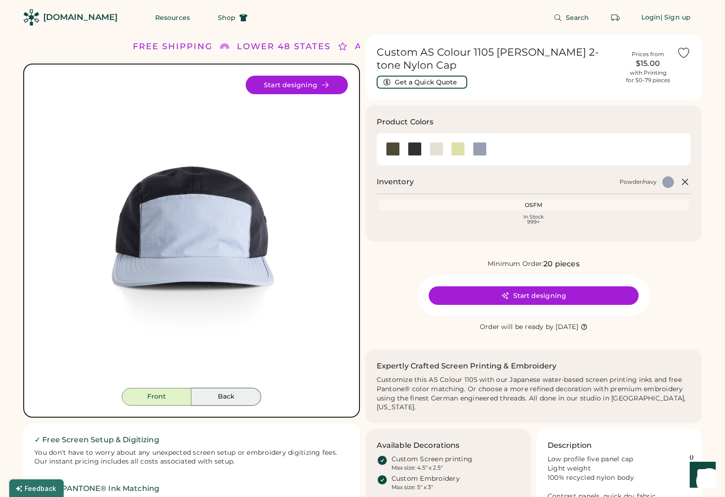
click at [240, 388] on button "Back" at bounding box center [226, 397] width 70 height 18
click at [240, 392] on button "Back" at bounding box center [226, 397] width 70 height 18
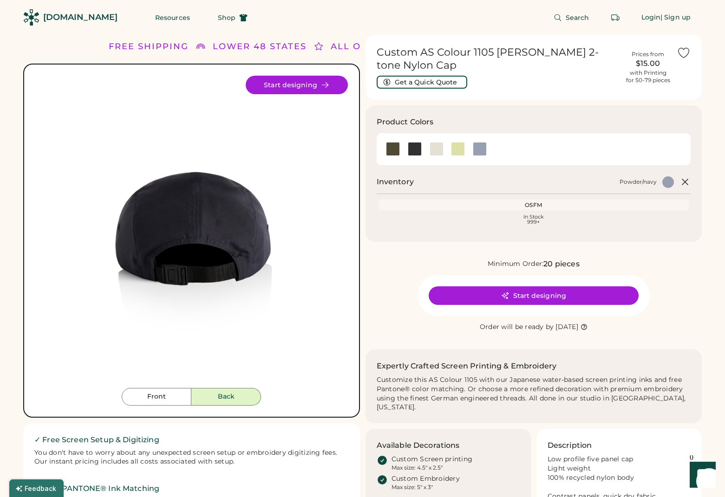
click at [242, 400] on button "Back" at bounding box center [226, 397] width 70 height 18
click at [150, 395] on button "Front" at bounding box center [157, 397] width 70 height 18
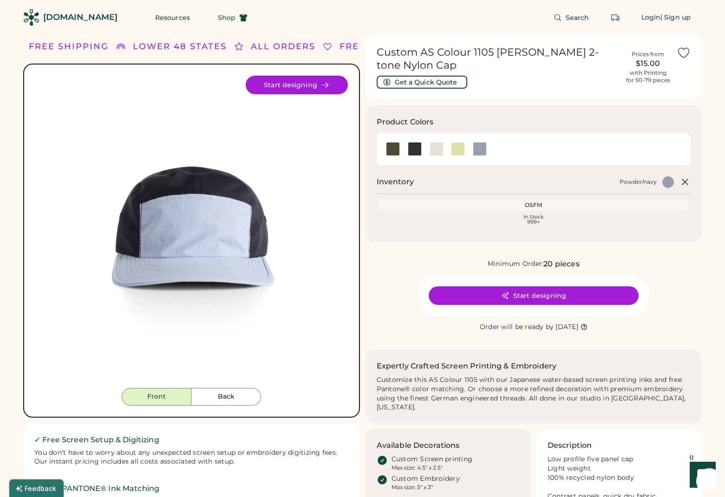
click at [589, 84] on div "Custom AS Colour 1105 Finn 2-tone Nylon Cap Get a Quick Quote Prices from $15.0…" at bounding box center [533, 67] width 337 height 65
click at [389, 142] on div at bounding box center [393, 149] width 14 height 14
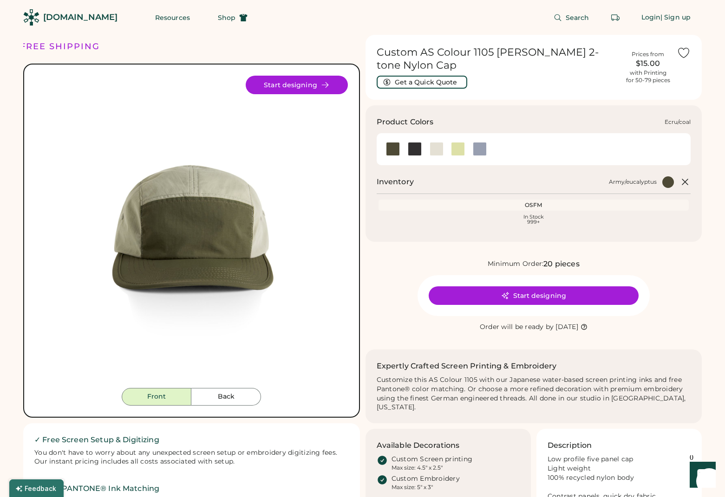
click at [475, 142] on div at bounding box center [480, 149] width 14 height 14
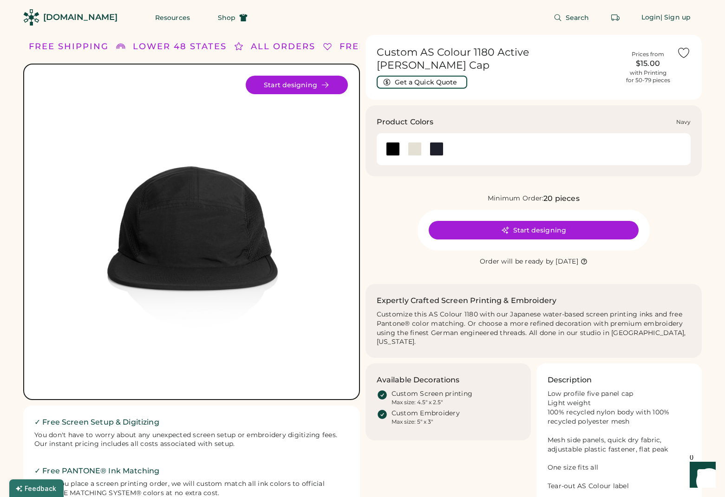
click at [438, 142] on div at bounding box center [436, 149] width 14 height 14
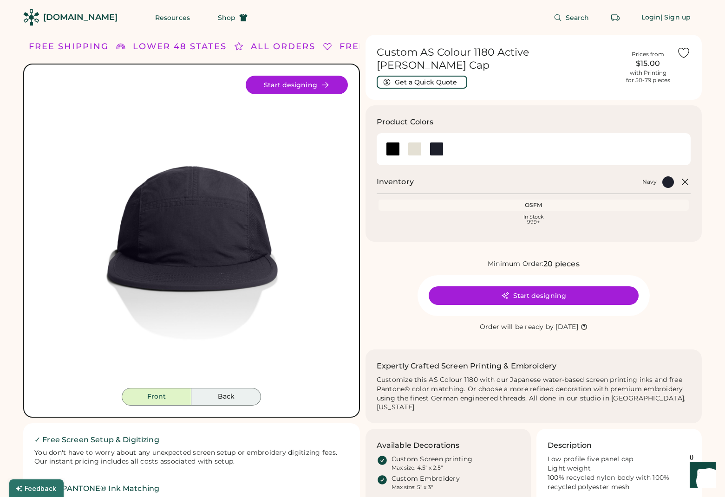
click at [227, 395] on button "Back" at bounding box center [226, 397] width 70 height 18
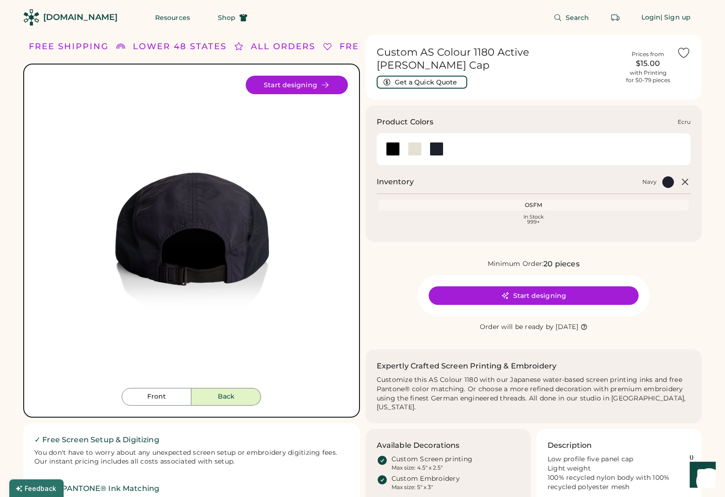
click at [424, 139] on div at bounding box center [414, 149] width 22 height 21
click at [415, 142] on div at bounding box center [415, 149] width 14 height 14
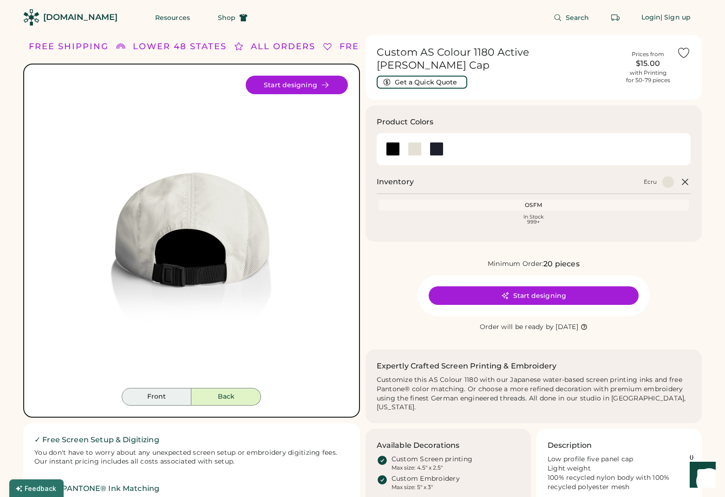
click at [165, 399] on button "Front" at bounding box center [157, 397] width 70 height 18
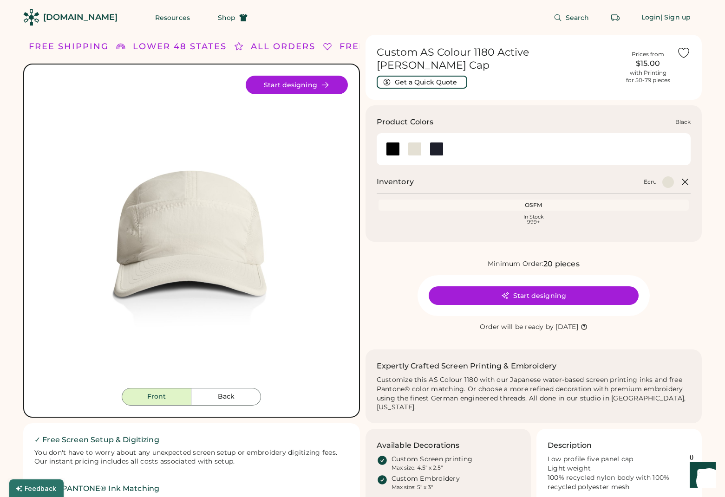
click at [387, 145] on div at bounding box center [393, 149] width 14 height 14
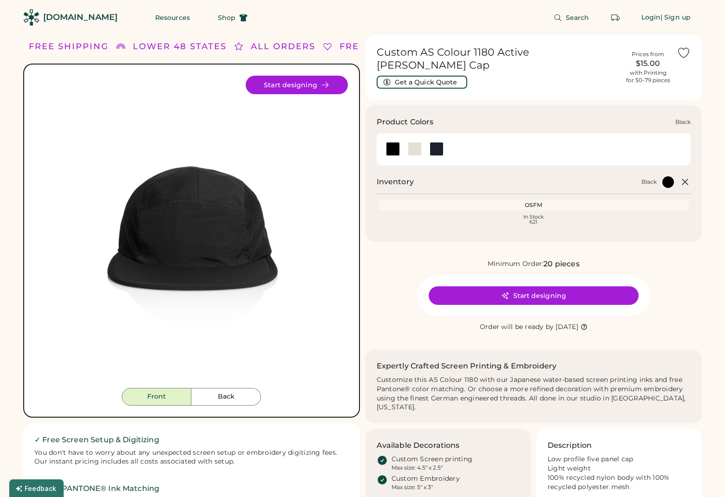
click at [413, 149] on div at bounding box center [414, 149] width 22 height 21
click at [414, 146] on div at bounding box center [415, 149] width 14 height 14
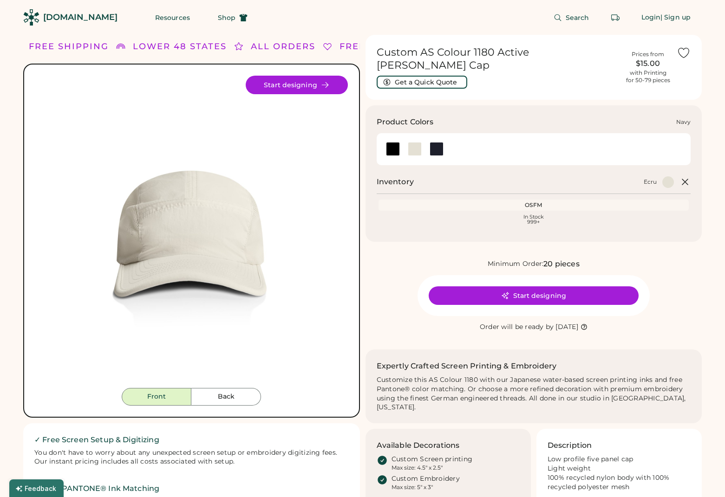
click at [438, 142] on div at bounding box center [436, 149] width 14 height 14
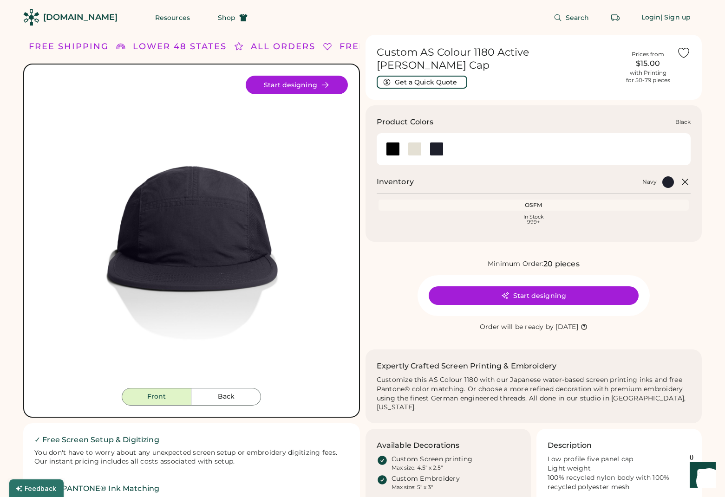
click at [398, 142] on div at bounding box center [393, 149] width 14 height 14
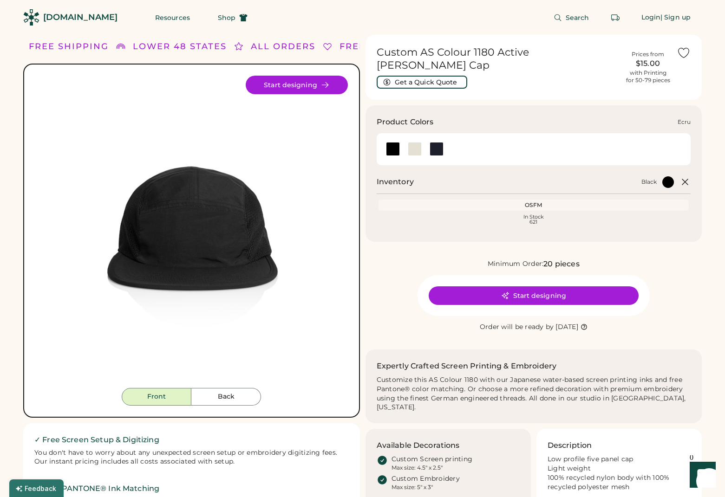
click at [407, 142] on div at bounding box center [414, 149] width 22 height 14
click at [410, 142] on div at bounding box center [415, 149] width 14 height 14
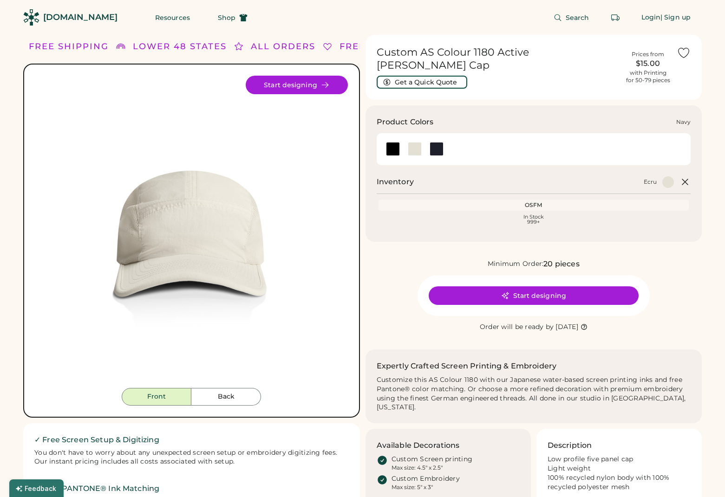
click at [430, 142] on div at bounding box center [436, 149] width 14 height 14
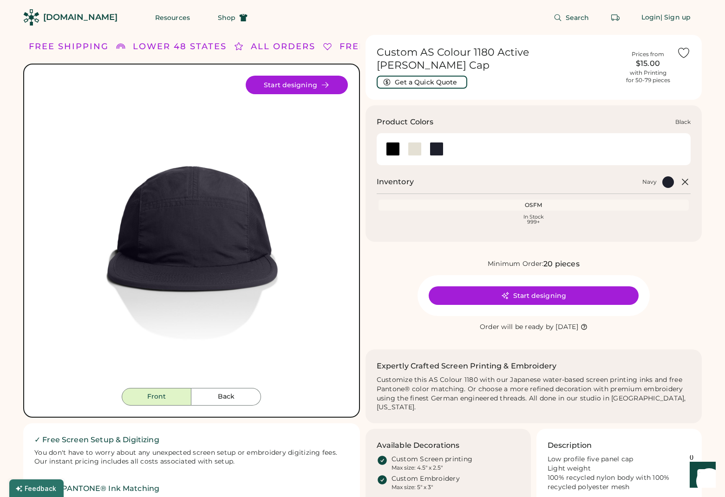
click at [390, 142] on div at bounding box center [393, 149] width 14 height 14
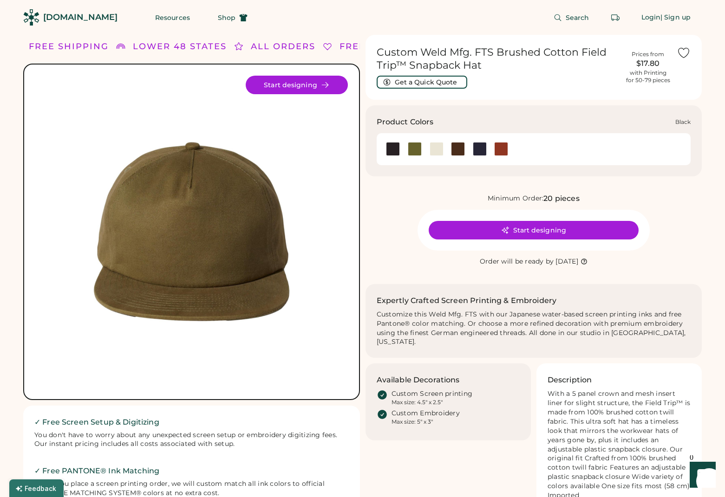
click at [403, 150] on div at bounding box center [414, 149] width 22 height 14
click at [412, 150] on div at bounding box center [415, 149] width 14 height 14
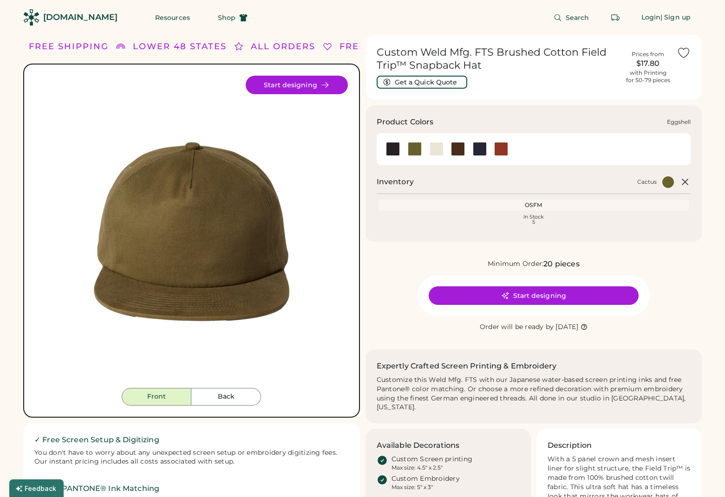
click at [442, 151] on div at bounding box center [436, 149] width 14 height 14
drag, startPoint x: 464, startPoint y: 155, endPoint x: 471, endPoint y: 151, distance: 7.7
click at [464, 155] on div at bounding box center [458, 149] width 22 height 14
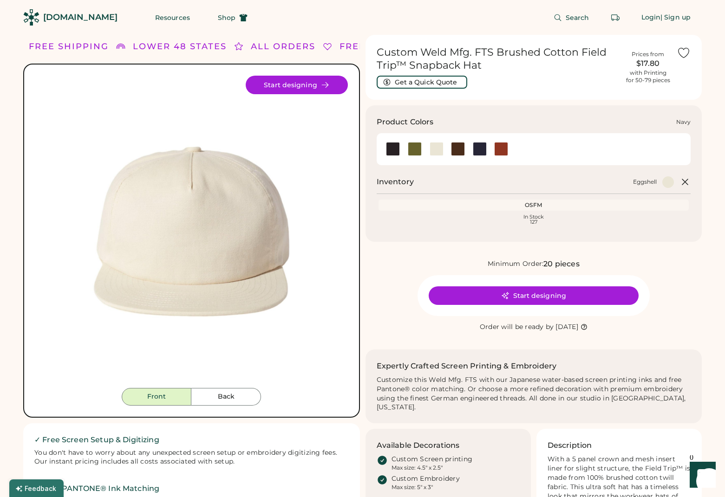
click at [481, 149] on div at bounding box center [480, 149] width 14 height 14
click at [497, 149] on div at bounding box center [501, 149] width 14 height 14
click at [497, 146] on div at bounding box center [501, 149] width 14 height 14
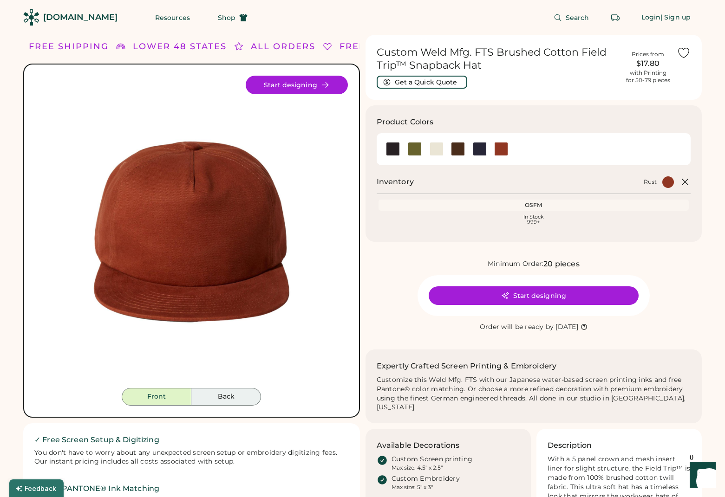
click at [206, 402] on button "Back" at bounding box center [226, 397] width 70 height 18
click at [164, 396] on button "Front" at bounding box center [157, 397] width 70 height 18
click at [235, 391] on button "Back" at bounding box center [226, 397] width 70 height 18
